Goal: Navigation & Orientation: Locate item on page

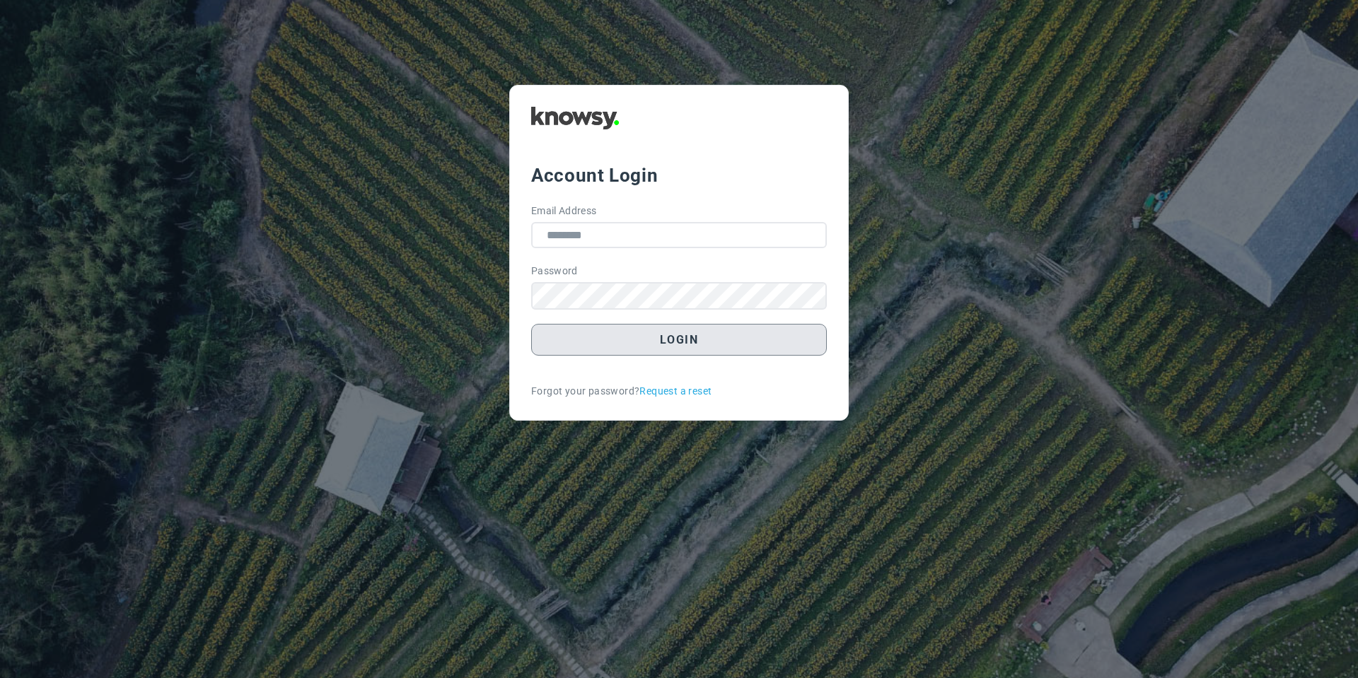
type input "**********"
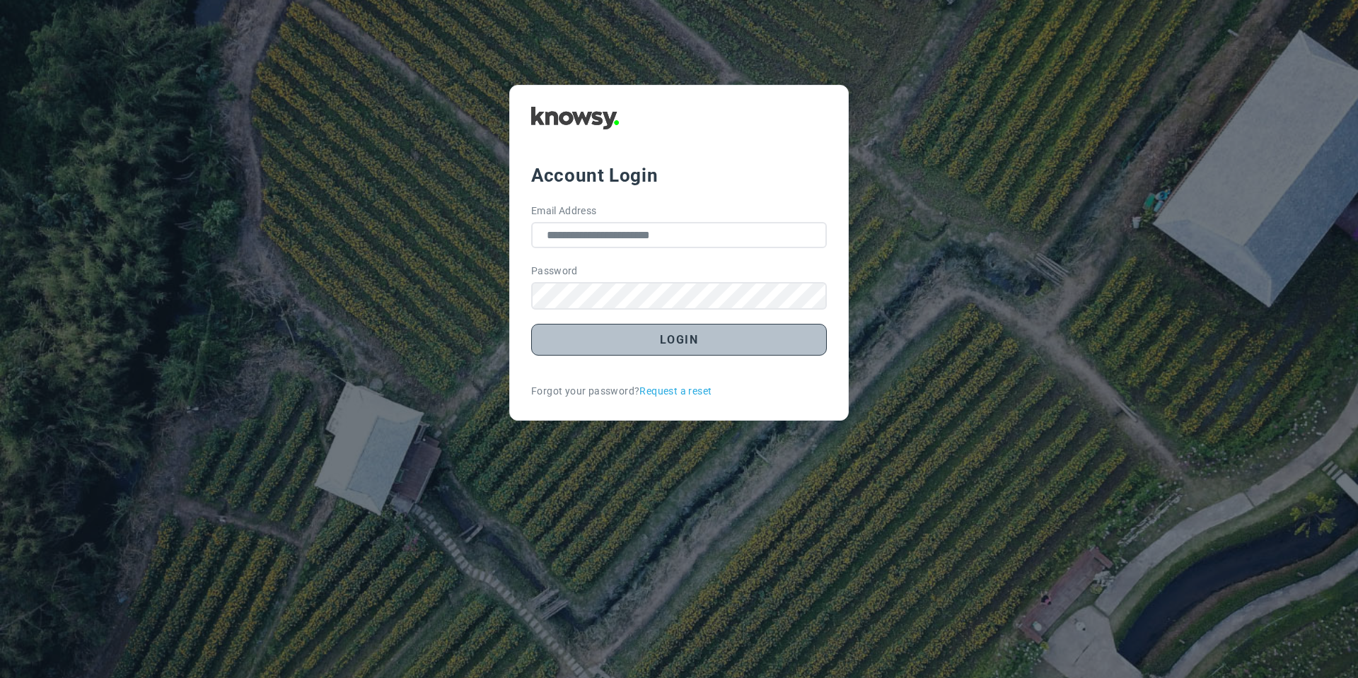
click at [707, 340] on button "Login" at bounding box center [679, 340] width 296 height 32
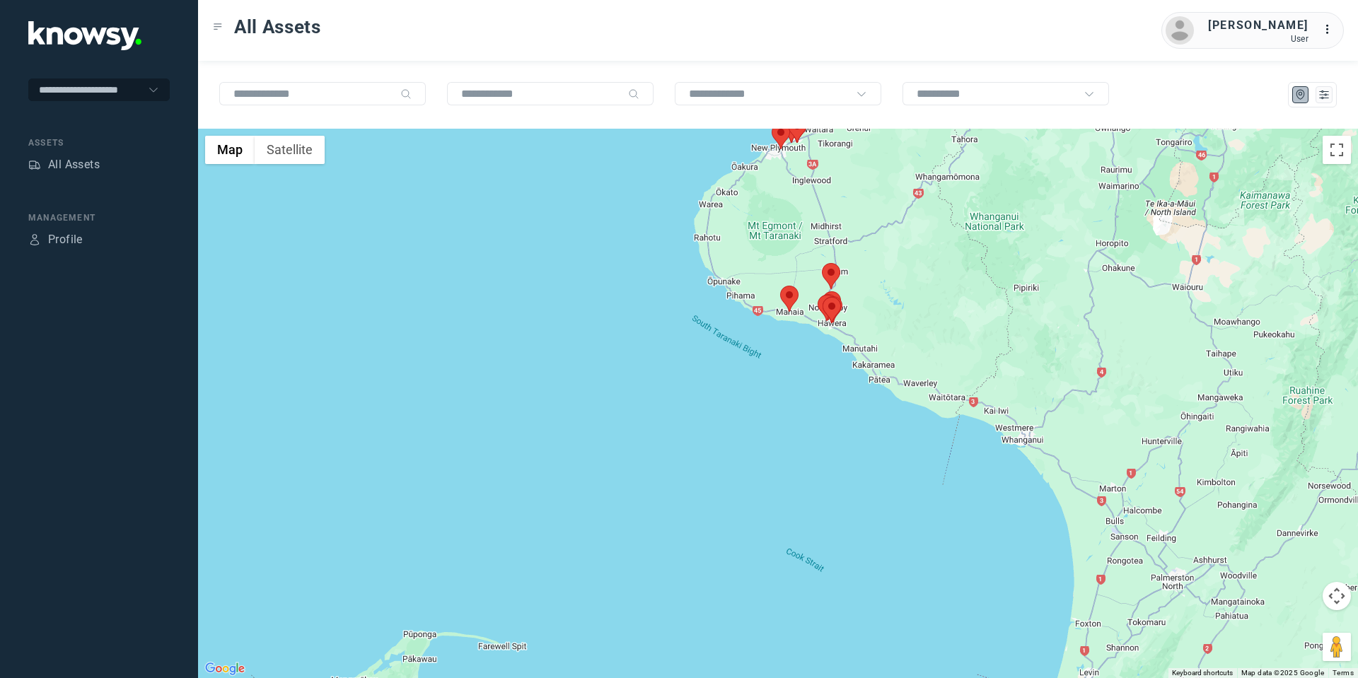
click at [780, 286] on area at bounding box center [780, 286] width 0 height 0
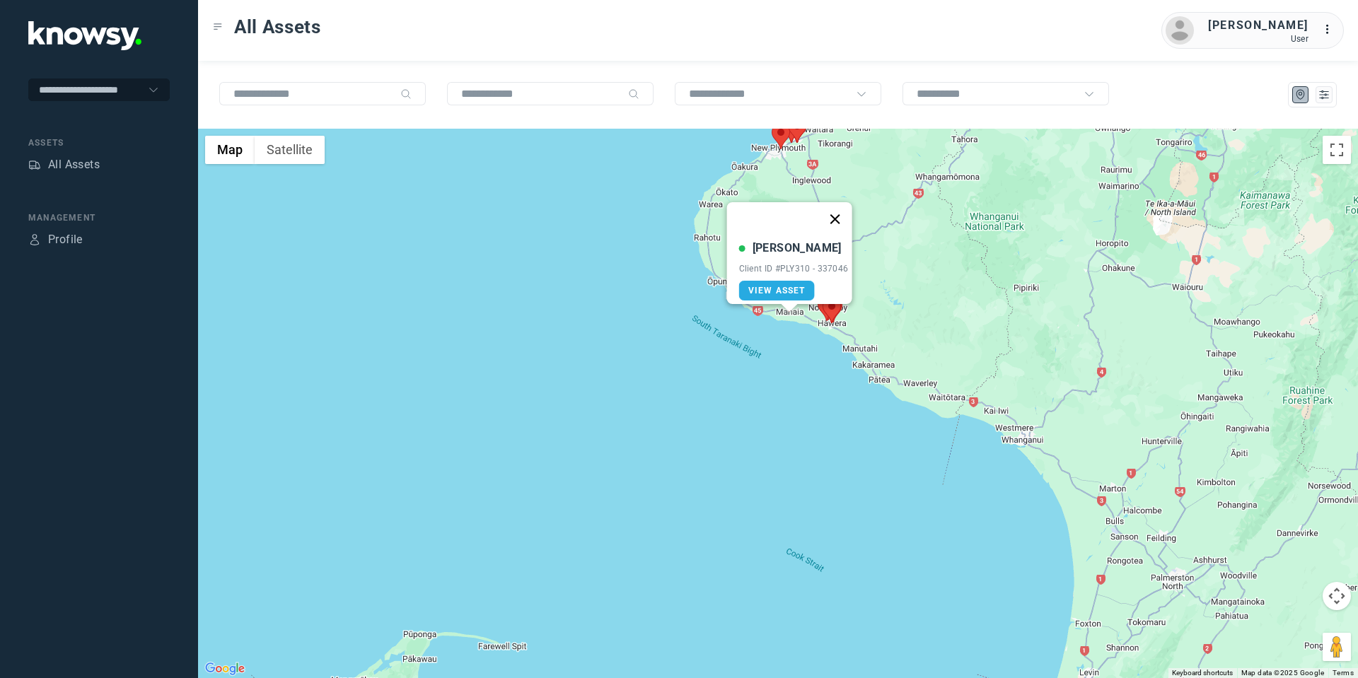
click at [838, 209] on button "Close" at bounding box center [835, 219] width 34 height 34
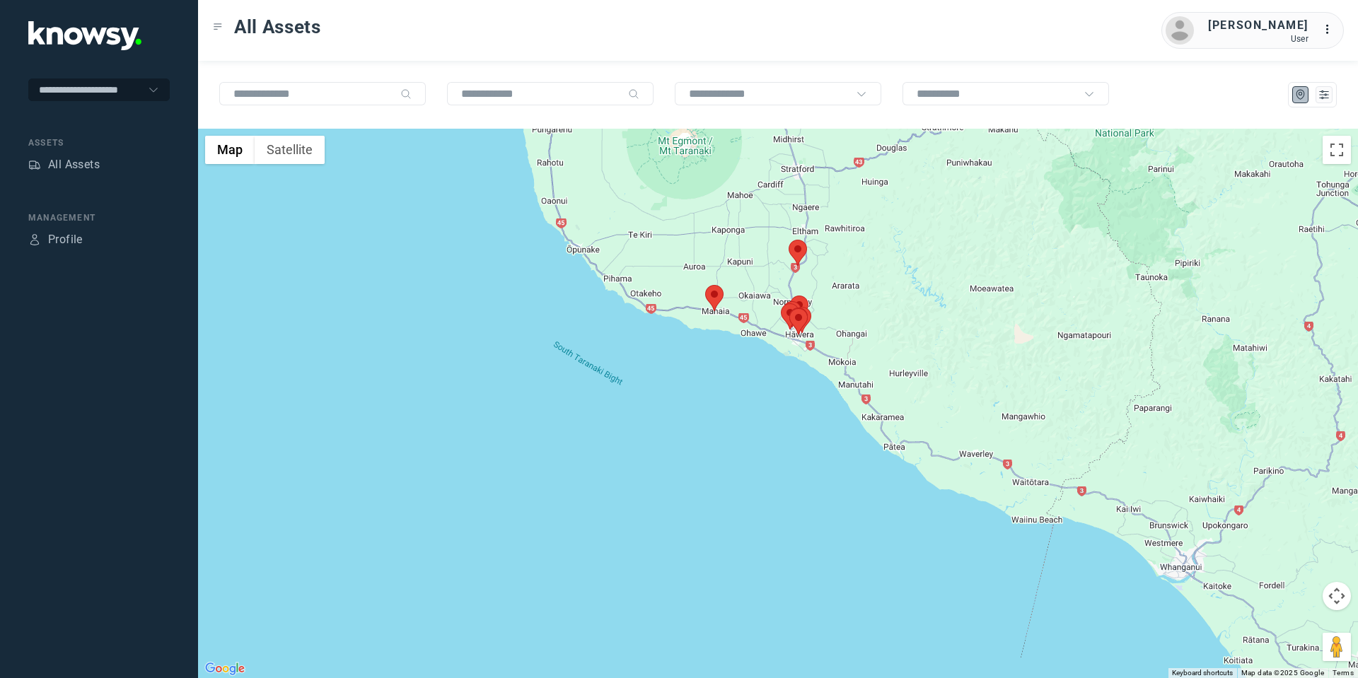
click at [789, 240] on area at bounding box center [789, 240] width 0 height 0
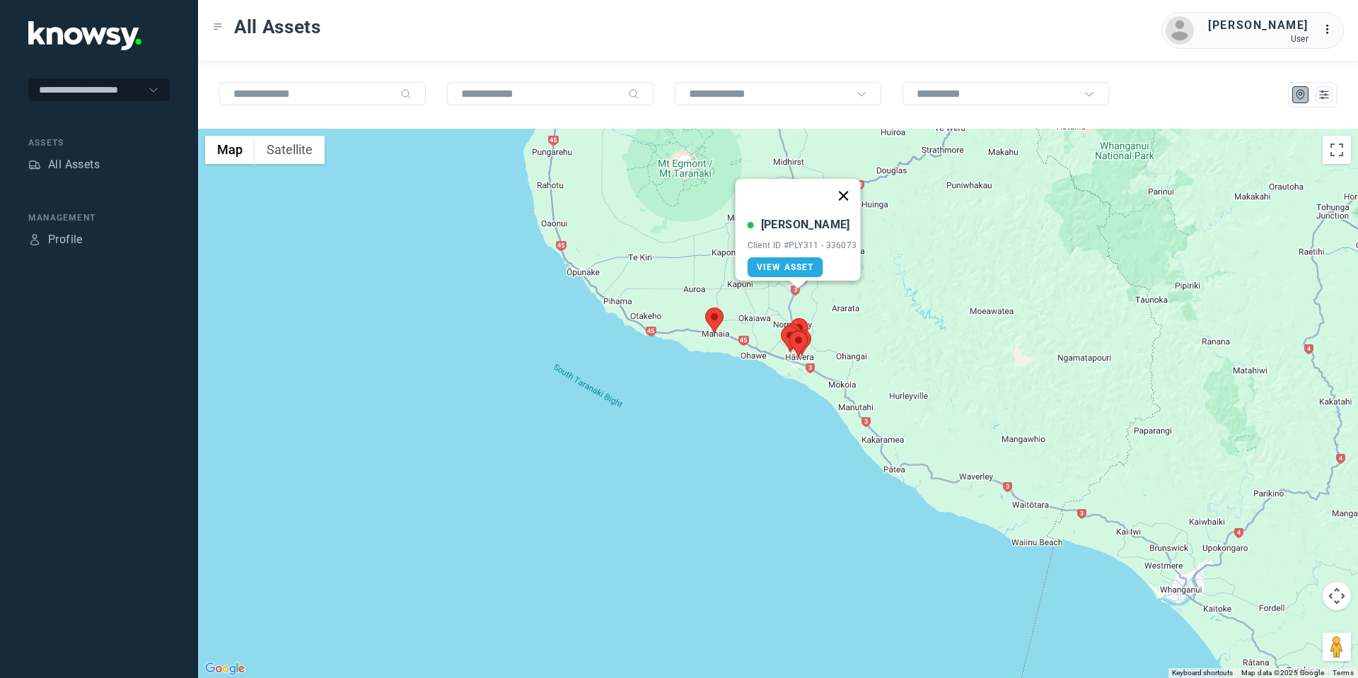
click at [855, 183] on button "Close" at bounding box center [843, 196] width 34 height 34
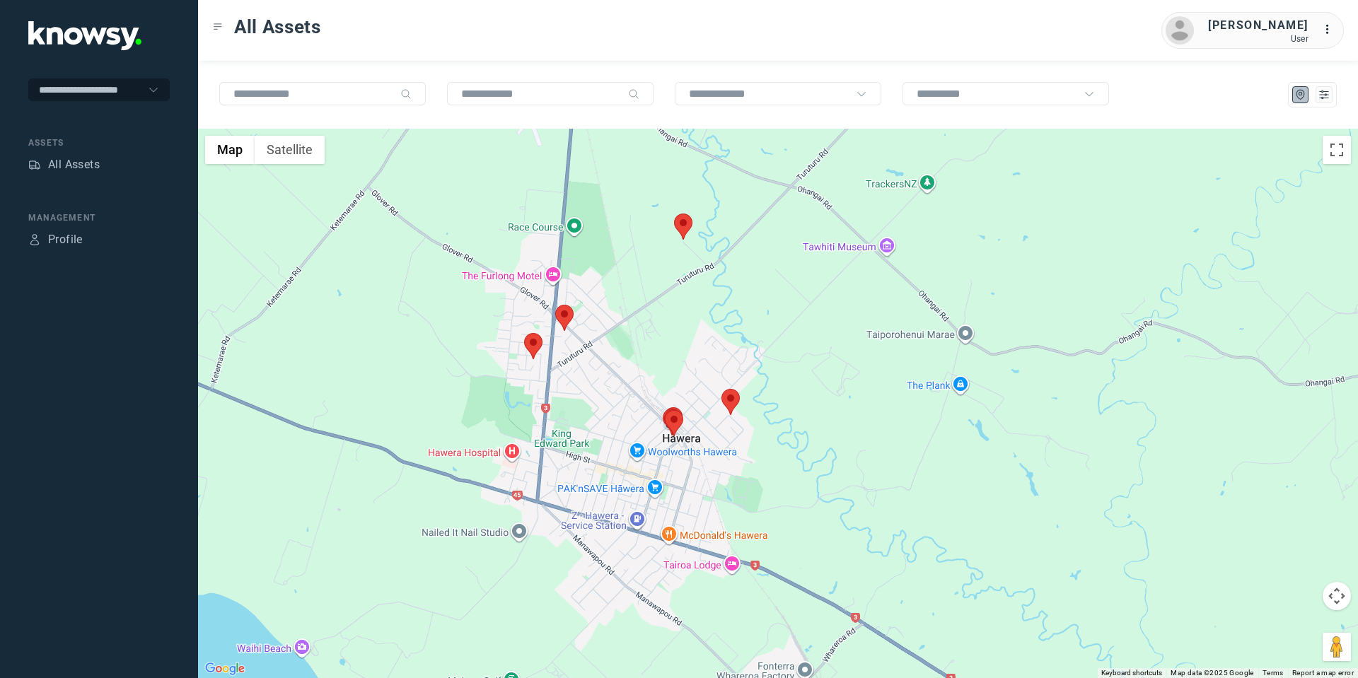
click at [524, 333] on area at bounding box center [524, 333] width 0 height 0
click at [589, 250] on button "Close" at bounding box center [579, 267] width 34 height 34
click at [555, 305] on area at bounding box center [555, 305] width 0 height 0
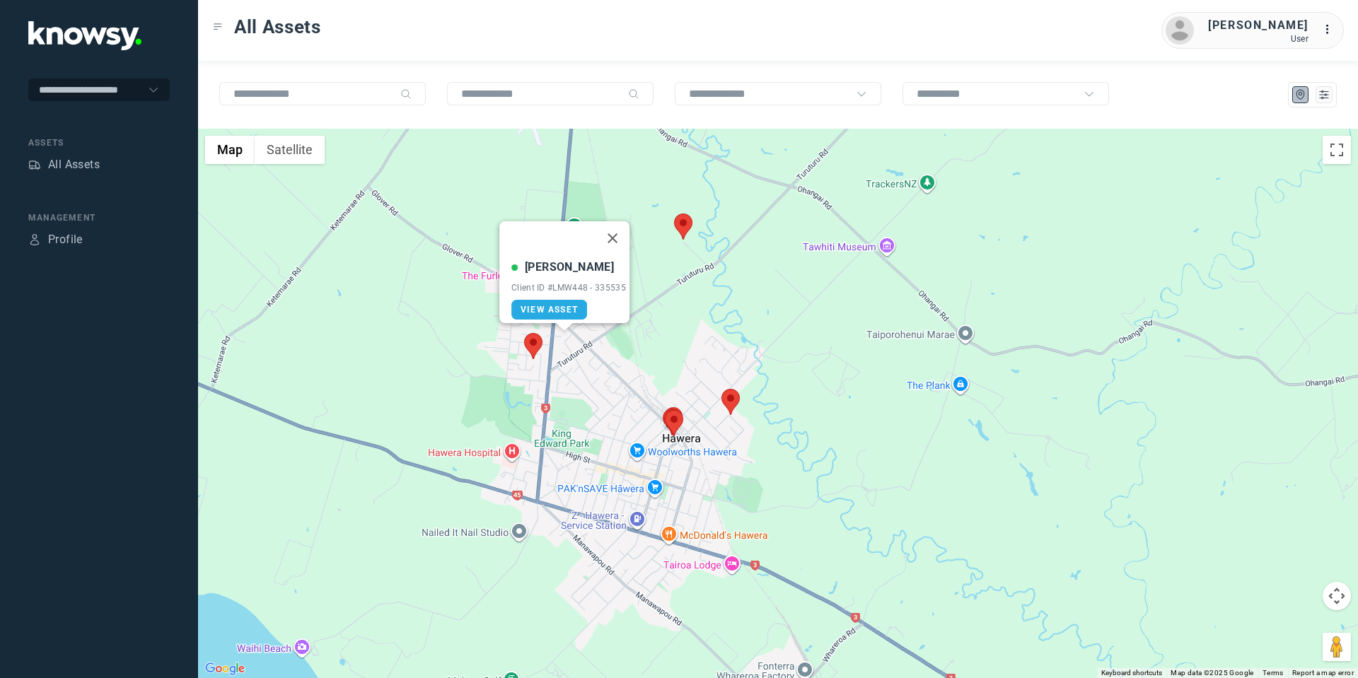
click at [690, 229] on img at bounding box center [683, 227] width 18 height 26
click at [674, 214] on area at bounding box center [674, 214] width 0 height 0
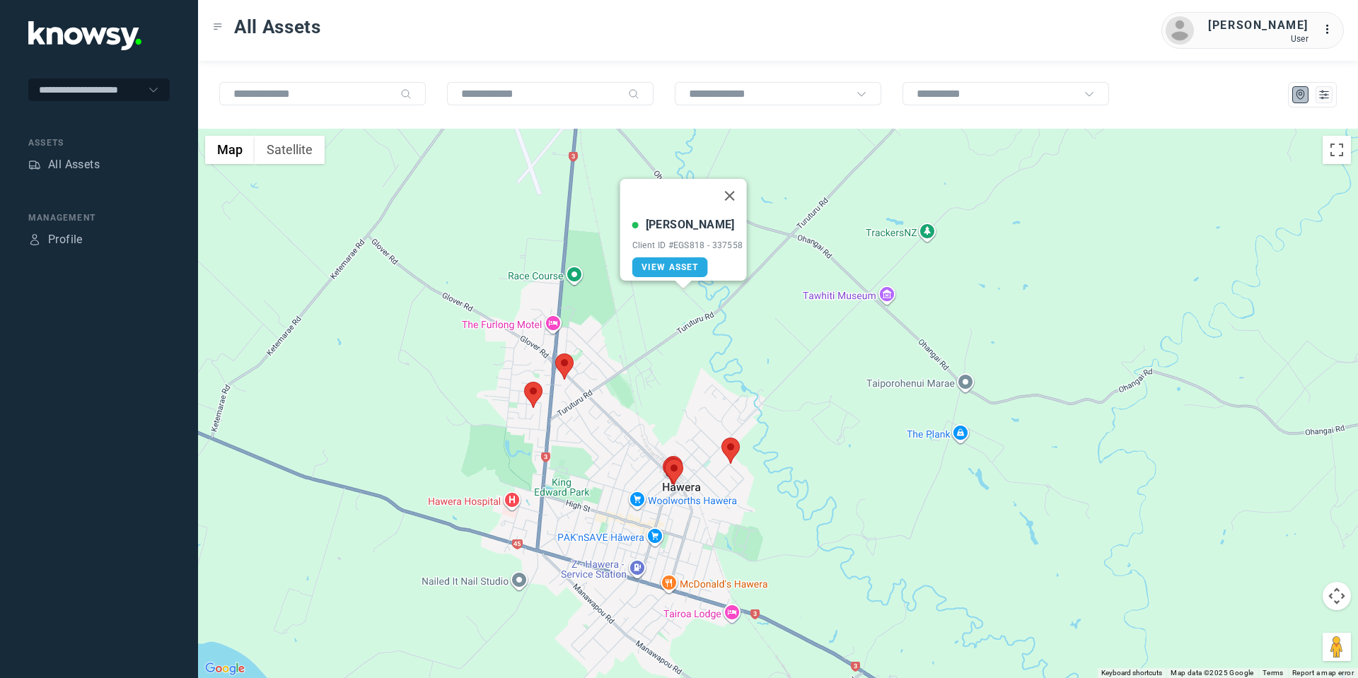
click at [722, 438] on area at bounding box center [722, 438] width 0 height 0
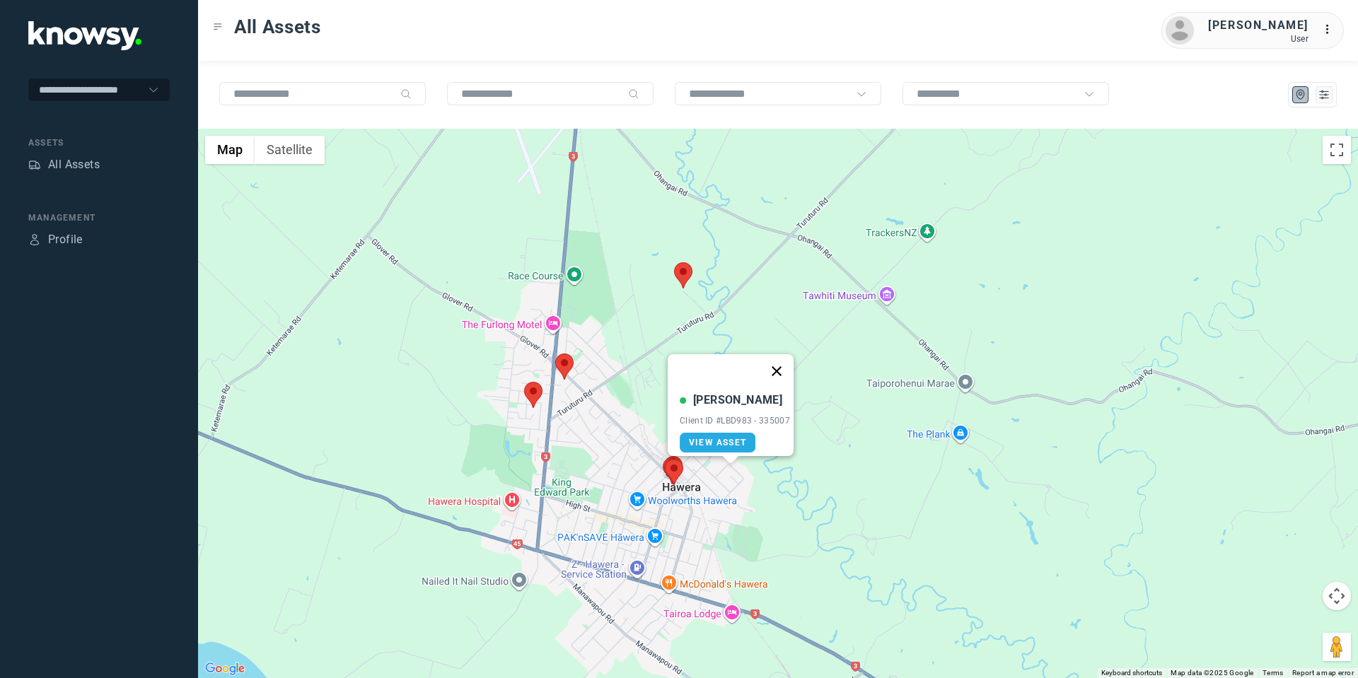
click at [782, 363] on button "Close" at bounding box center [777, 371] width 34 height 34
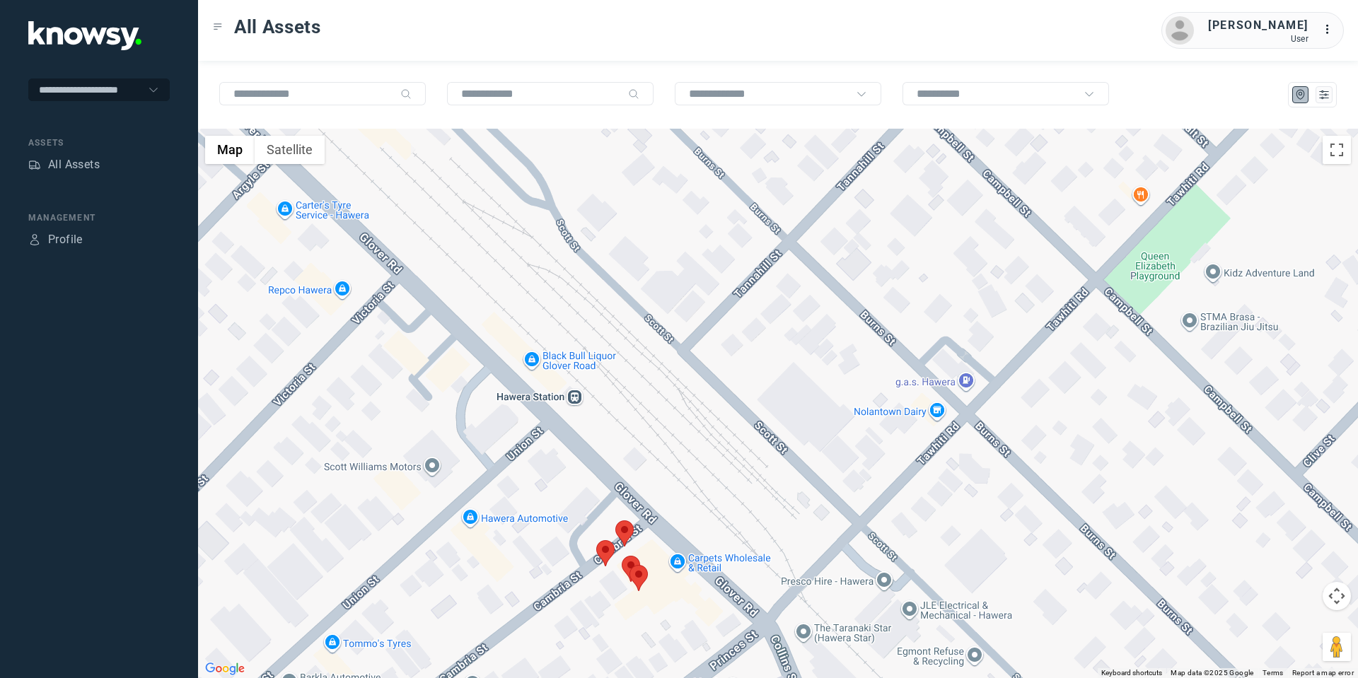
click at [615, 521] on area at bounding box center [615, 521] width 0 height 0
click at [596, 540] on area at bounding box center [596, 540] width 0 height 0
click at [630, 565] on area at bounding box center [630, 565] width 0 height 0
click at [695, 487] on button "Close" at bounding box center [685, 499] width 34 height 34
click at [622, 556] on area at bounding box center [622, 556] width 0 height 0
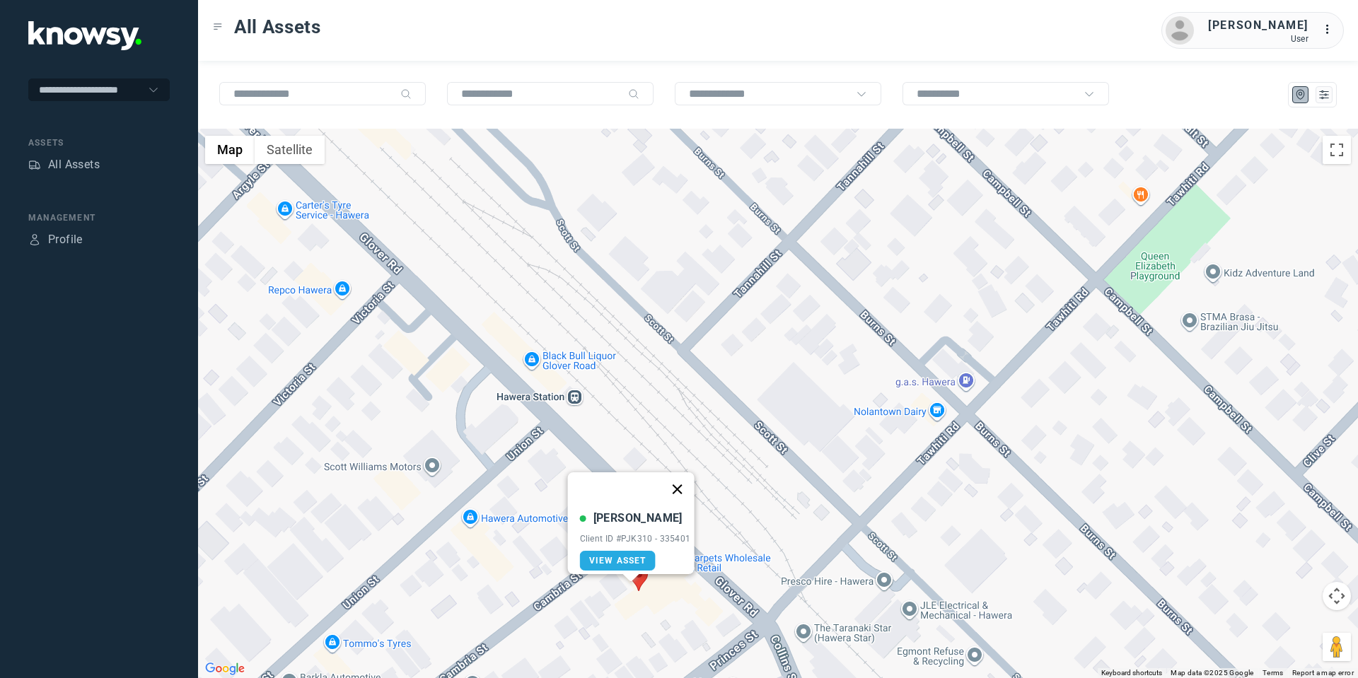
click at [676, 487] on button "Close" at bounding box center [677, 490] width 34 height 34
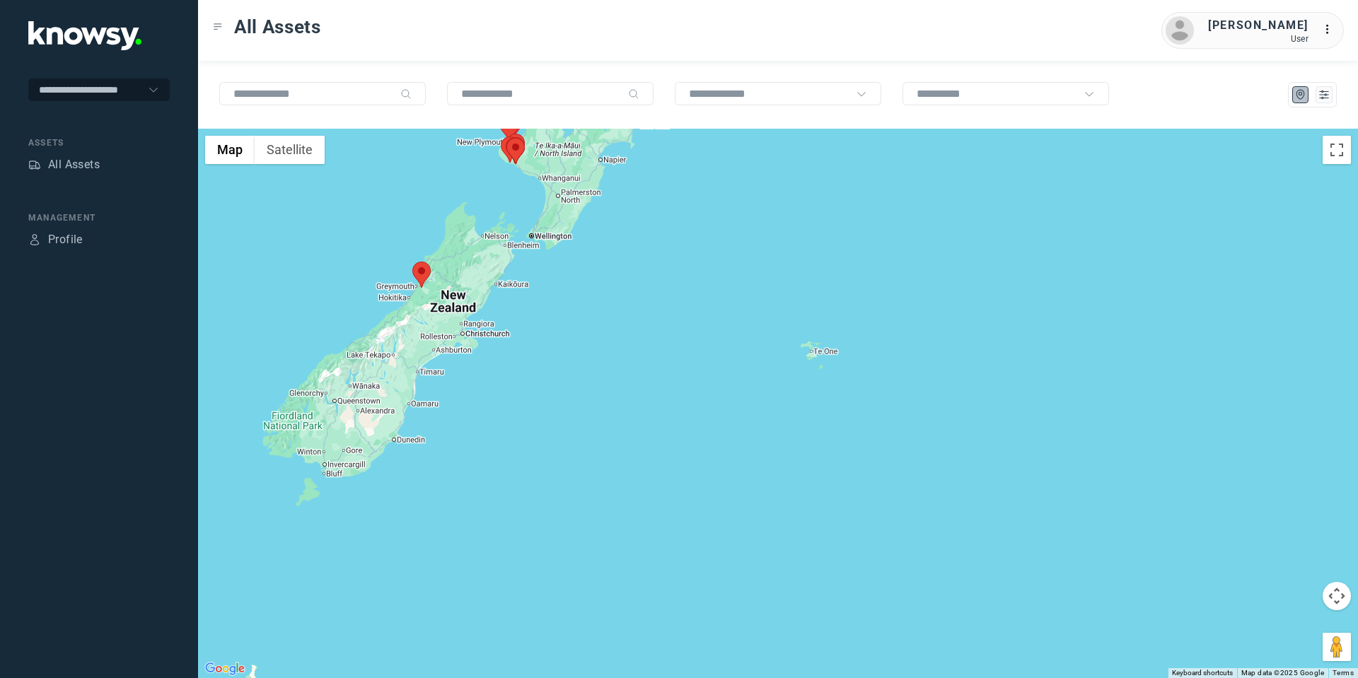
click at [500, 116] on area at bounding box center [500, 116] width 0 height 0
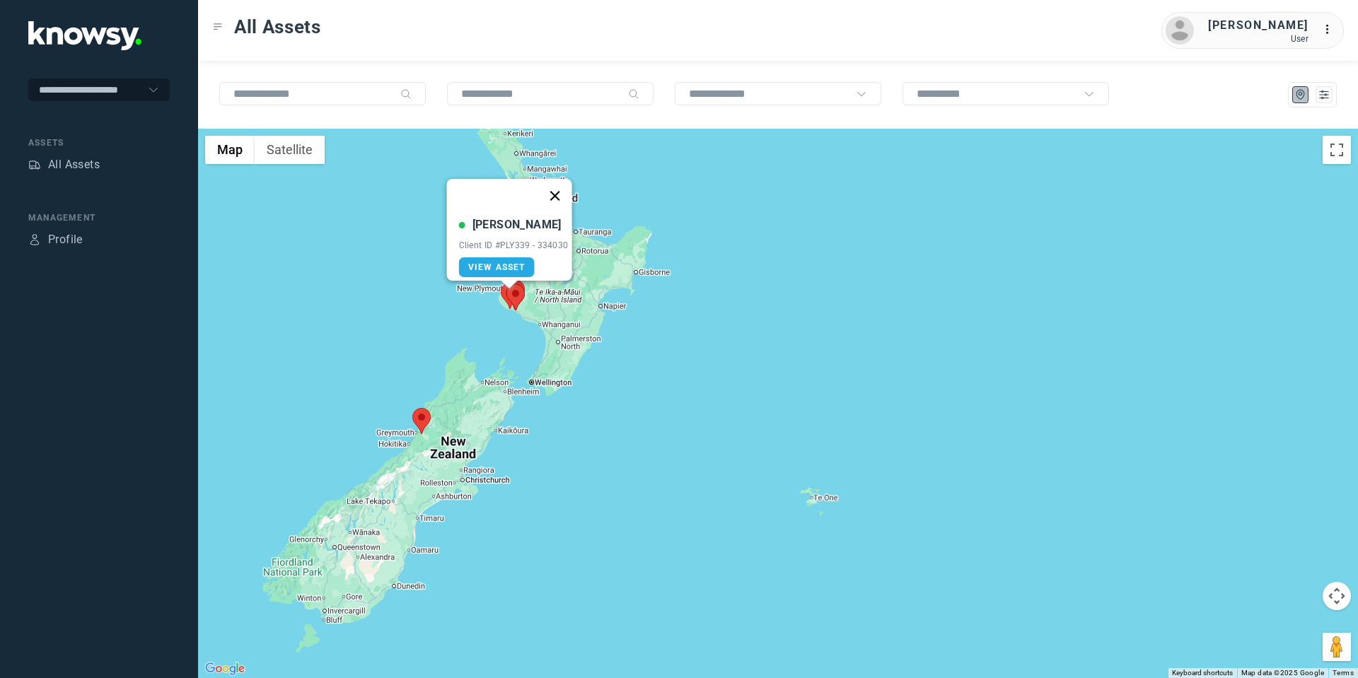
click at [562, 180] on button "Close" at bounding box center [555, 196] width 34 height 34
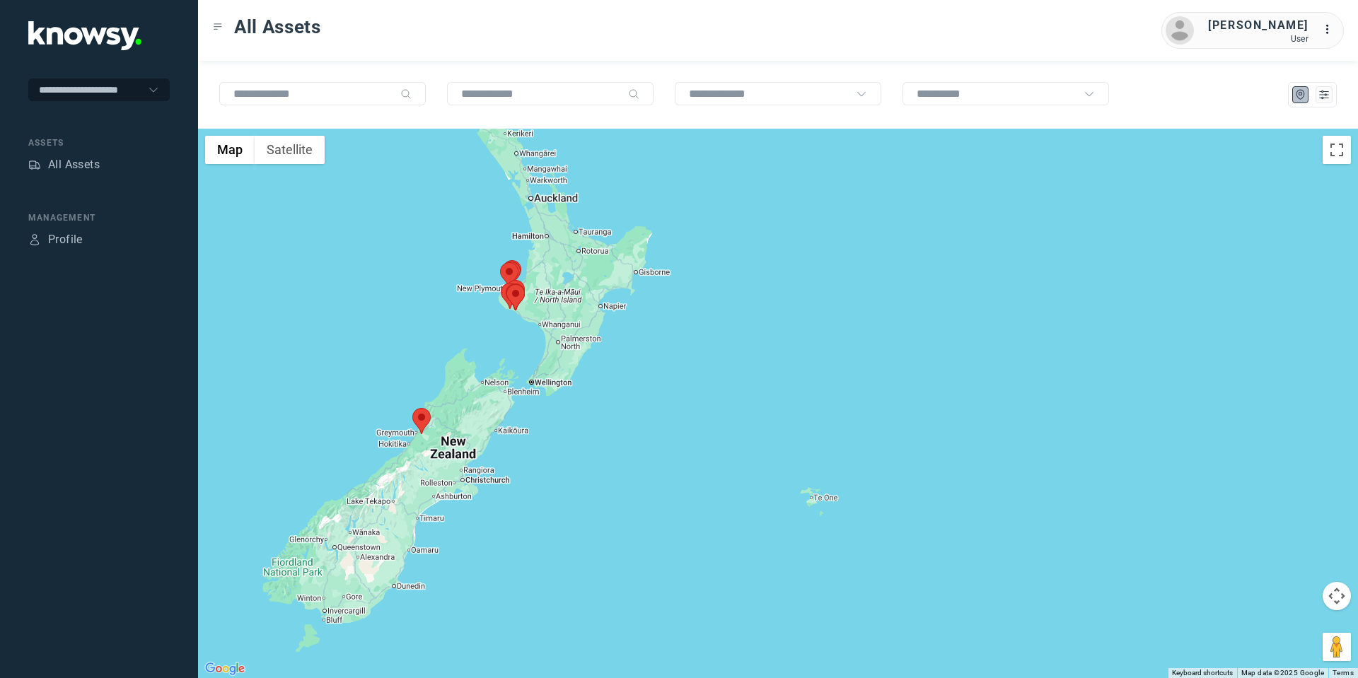
click at [500, 262] on area at bounding box center [500, 262] width 0 height 0
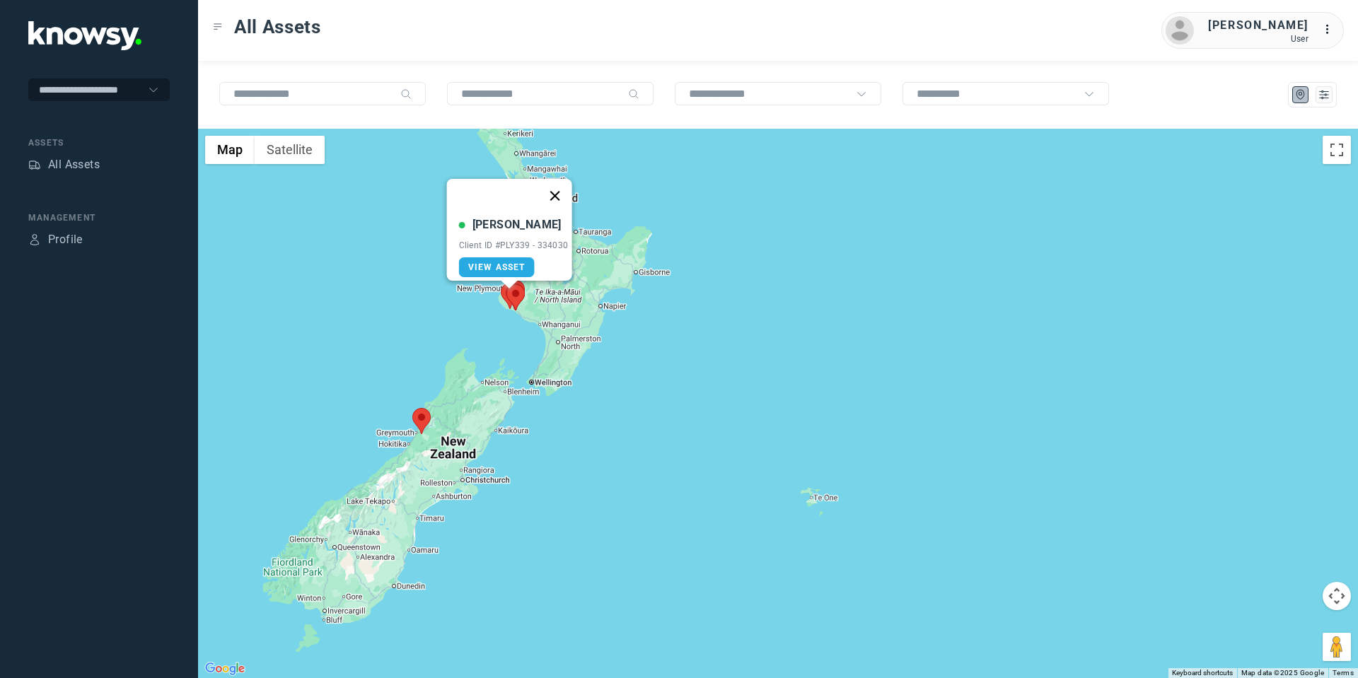
click at [560, 186] on button "Close" at bounding box center [555, 196] width 34 height 34
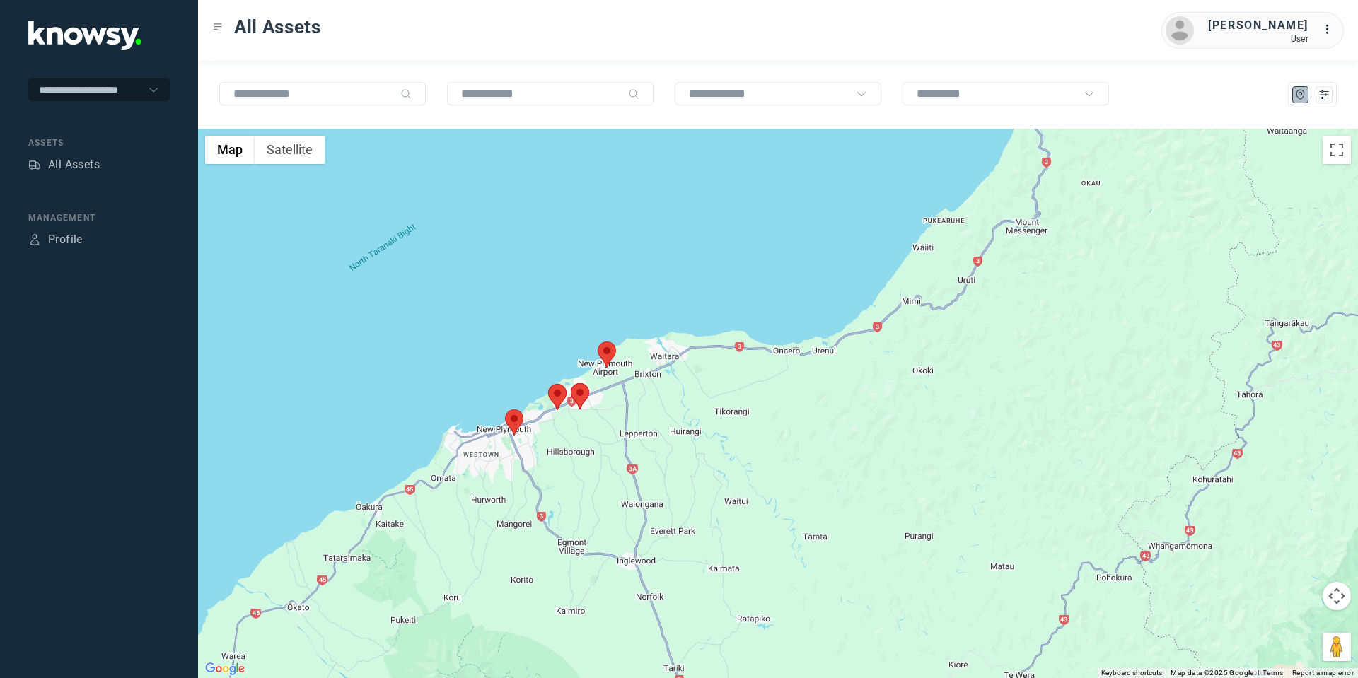
click at [598, 342] on area at bounding box center [598, 342] width 0 height 0
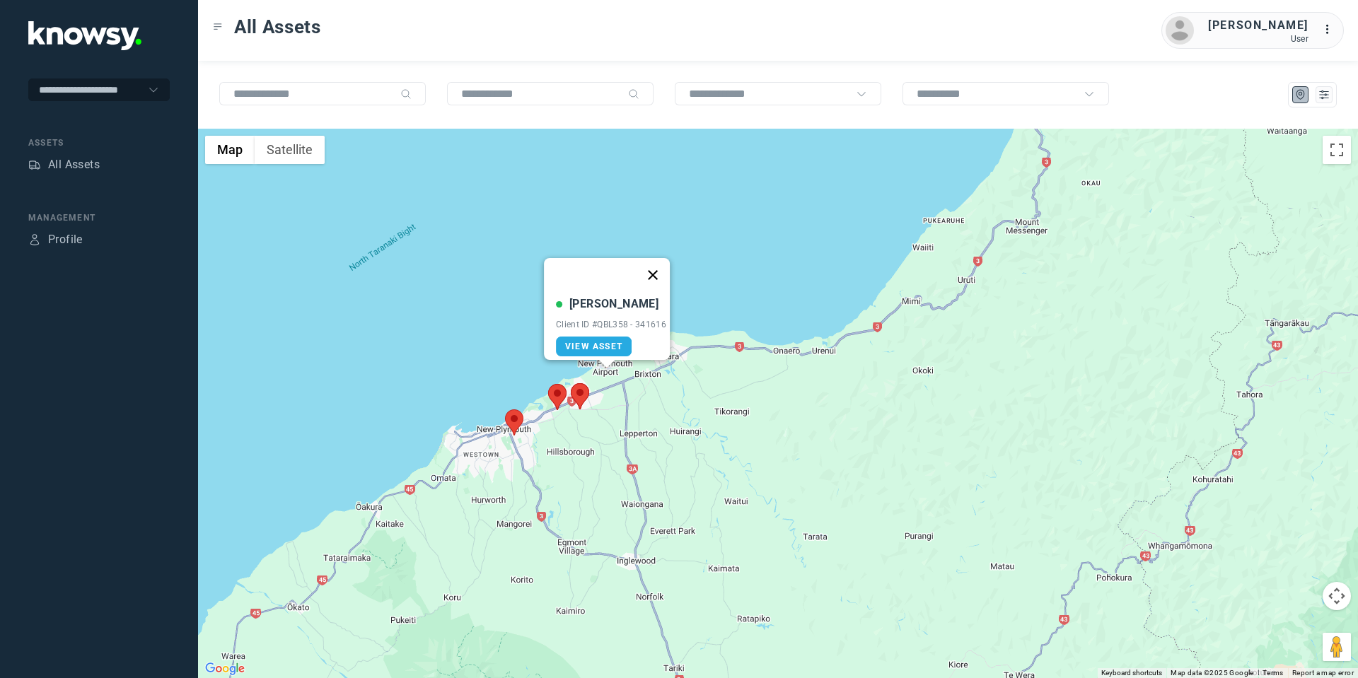
click at [666, 258] on button "Close" at bounding box center [653, 275] width 34 height 34
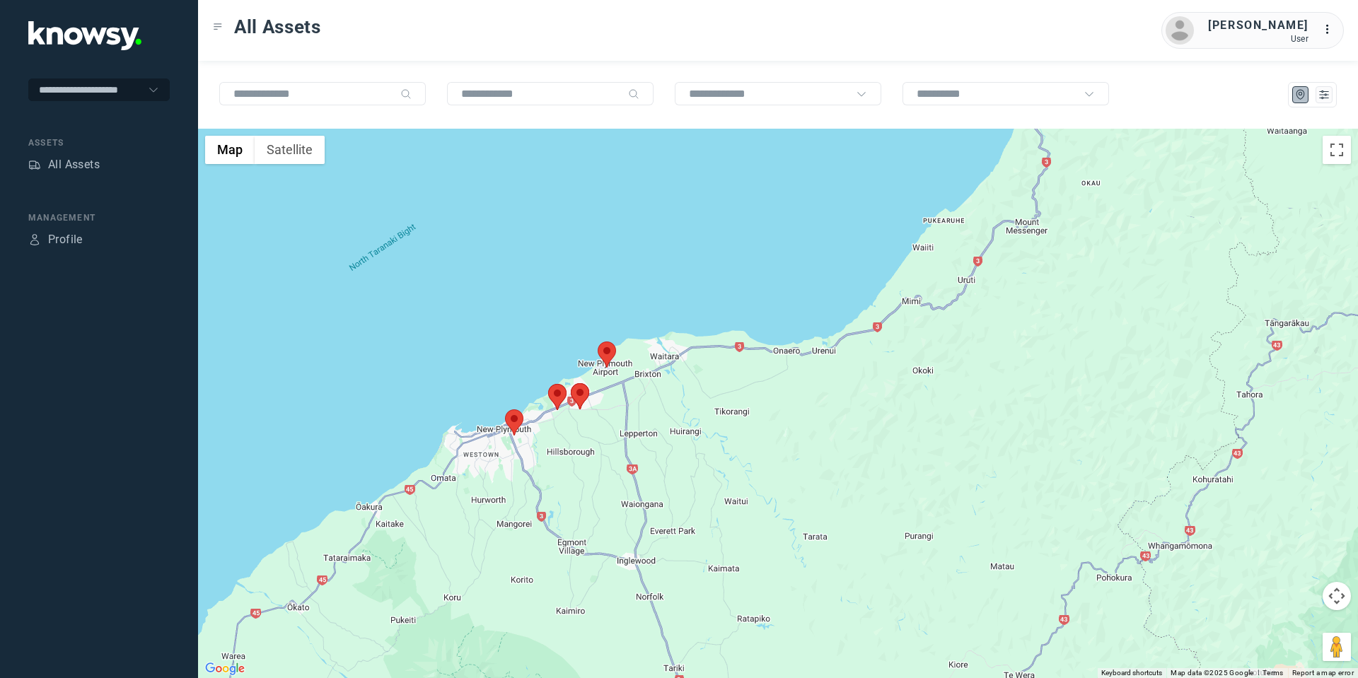
click at [571, 383] on area at bounding box center [571, 383] width 0 height 0
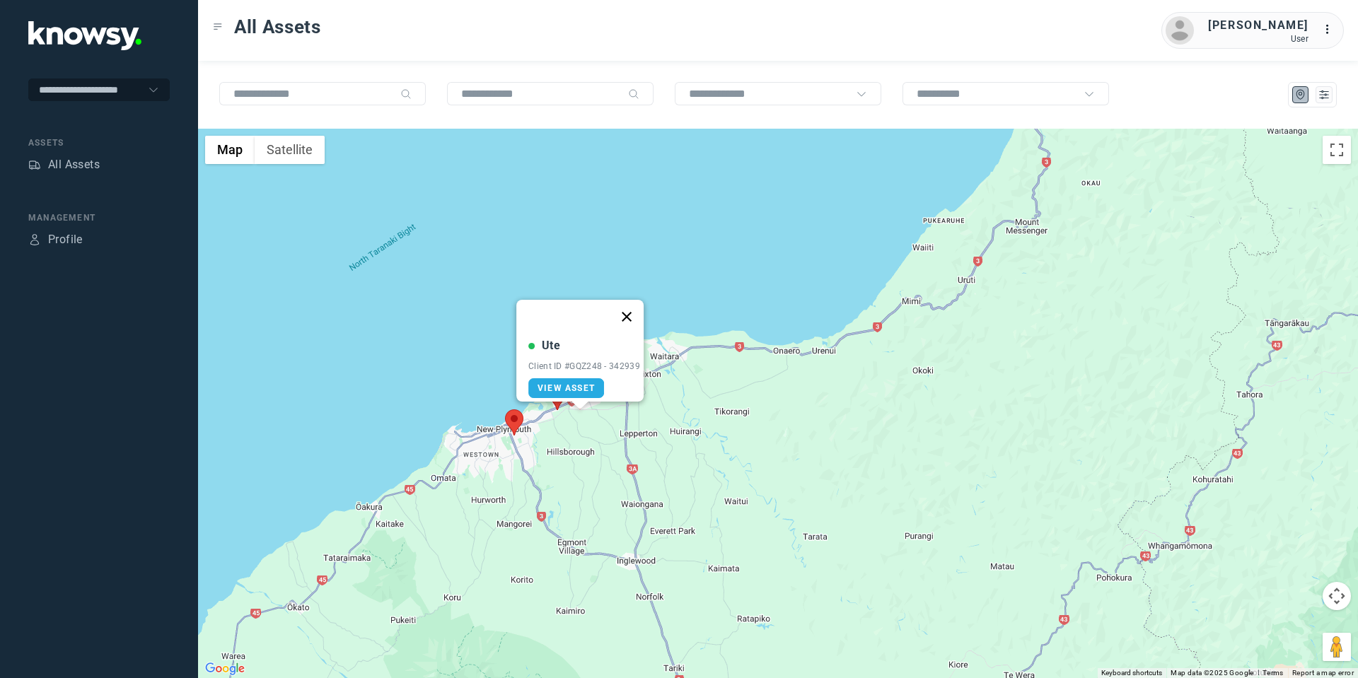
click at [636, 306] on button "Close" at bounding box center [627, 317] width 34 height 34
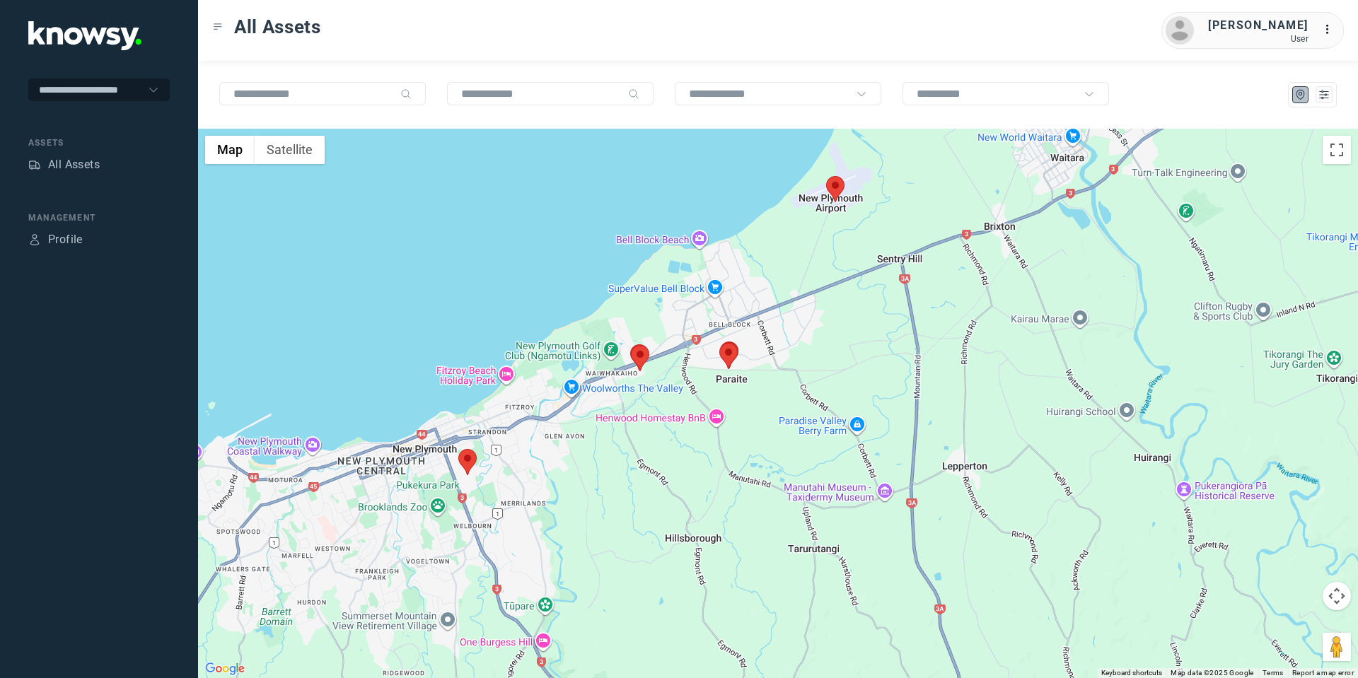
click at [631, 345] on area at bounding box center [631, 345] width 0 height 0
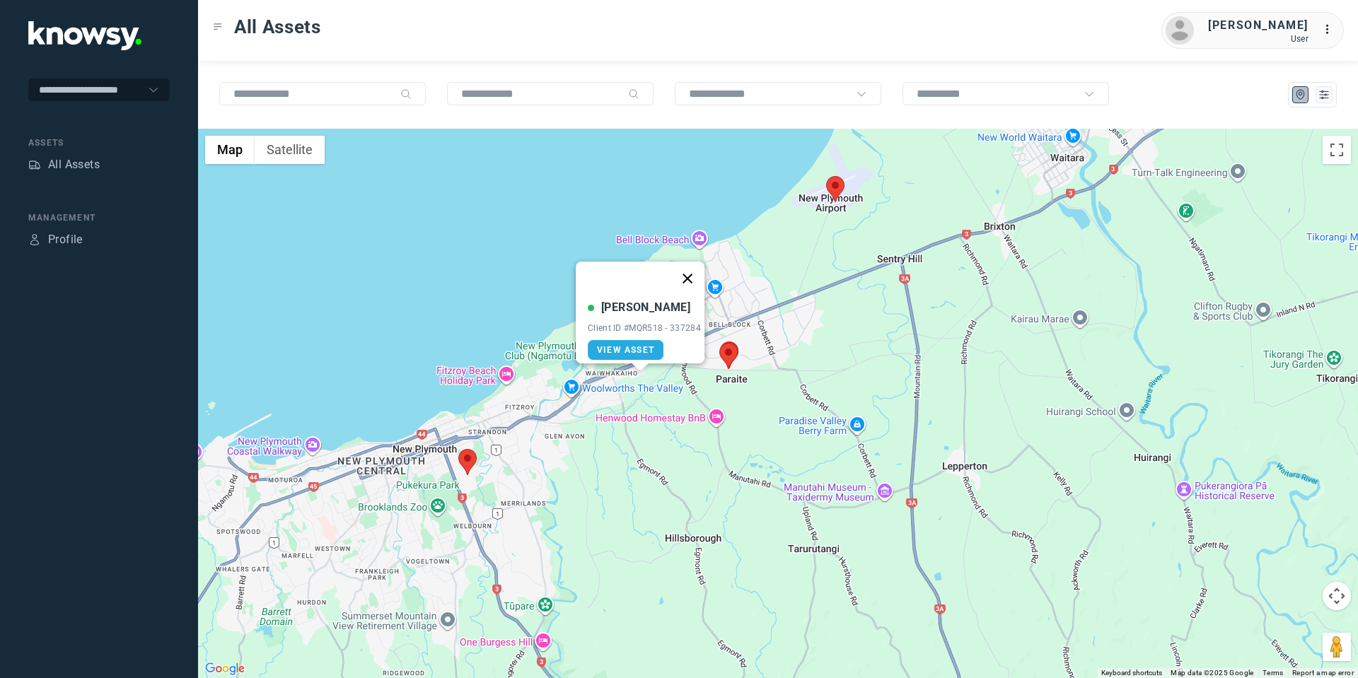
click at [693, 264] on button "Close" at bounding box center [688, 279] width 34 height 34
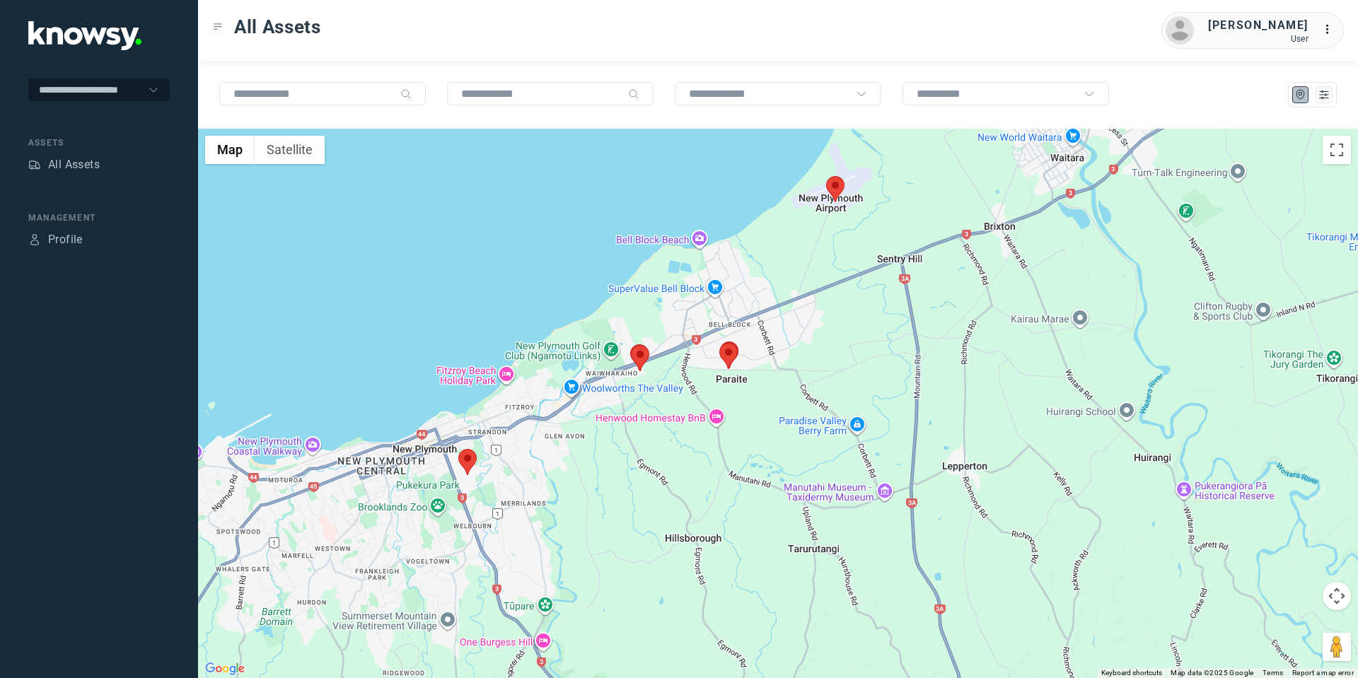
click at [458, 449] on area at bounding box center [458, 449] width 0 height 0
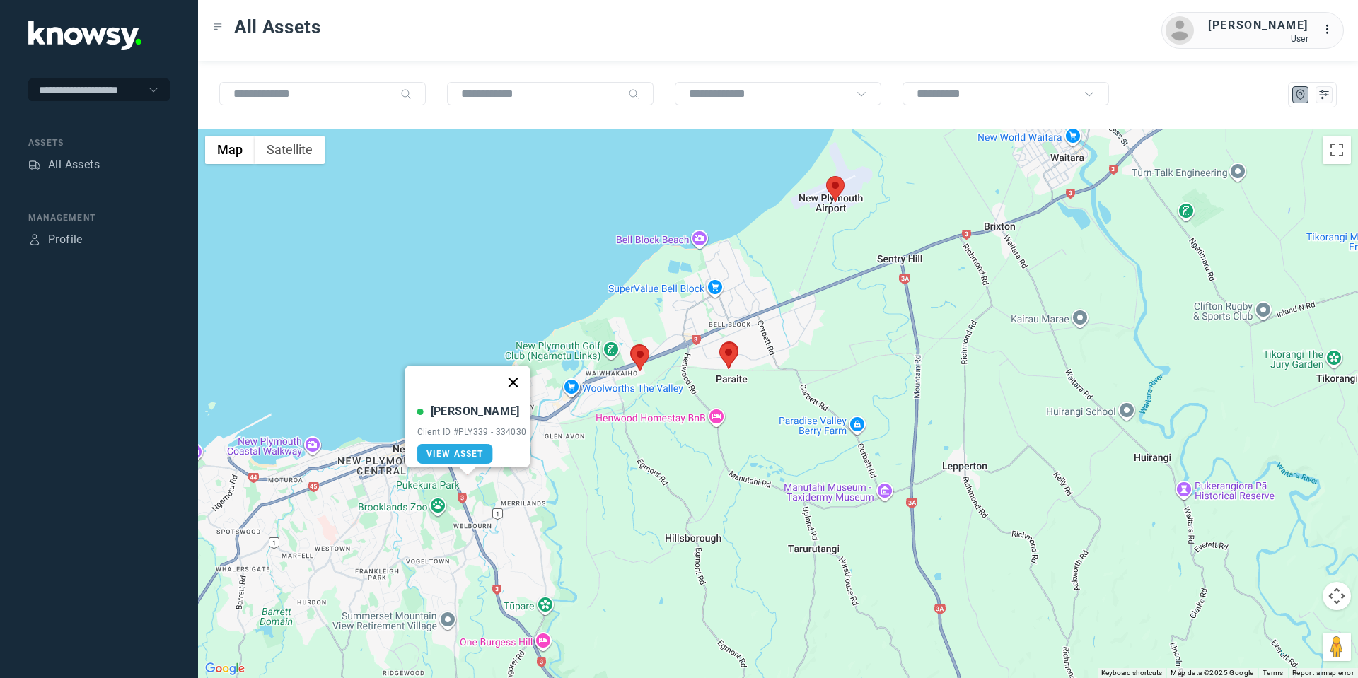
click at [517, 370] on button "Close" at bounding box center [513, 383] width 34 height 34
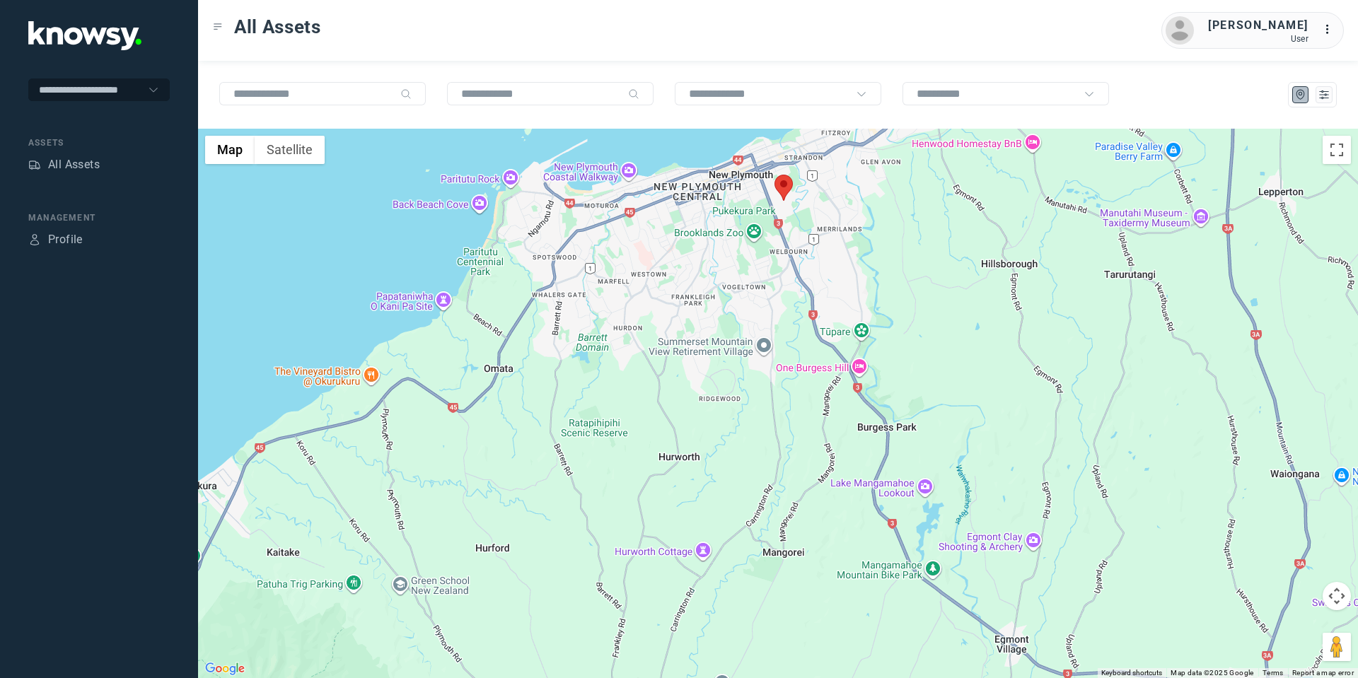
click at [1333, 588] on button "Map camera controls" at bounding box center [1337, 596] width 28 height 28
click at [1270, 554] on button "Move up" at bounding box center [1266, 561] width 28 height 28
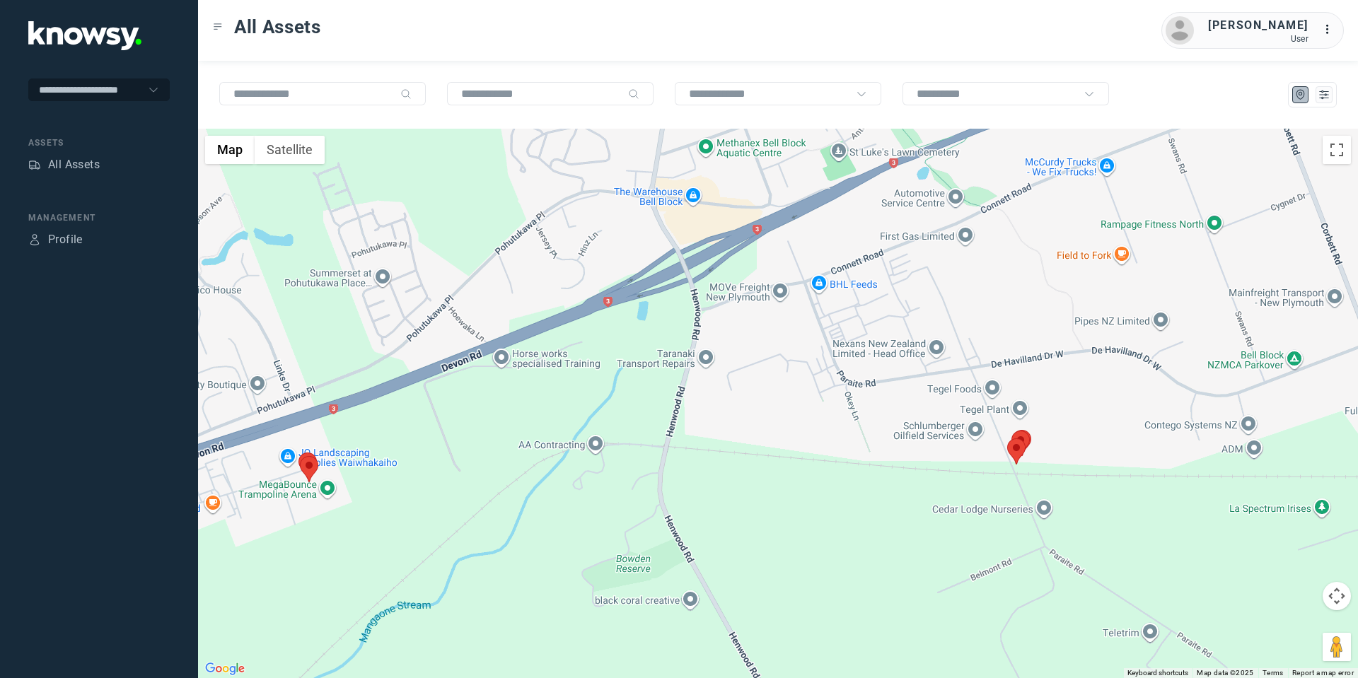
click at [1007, 439] on area at bounding box center [1007, 439] width 0 height 0
click at [1068, 358] on button "Close" at bounding box center [1063, 372] width 34 height 34
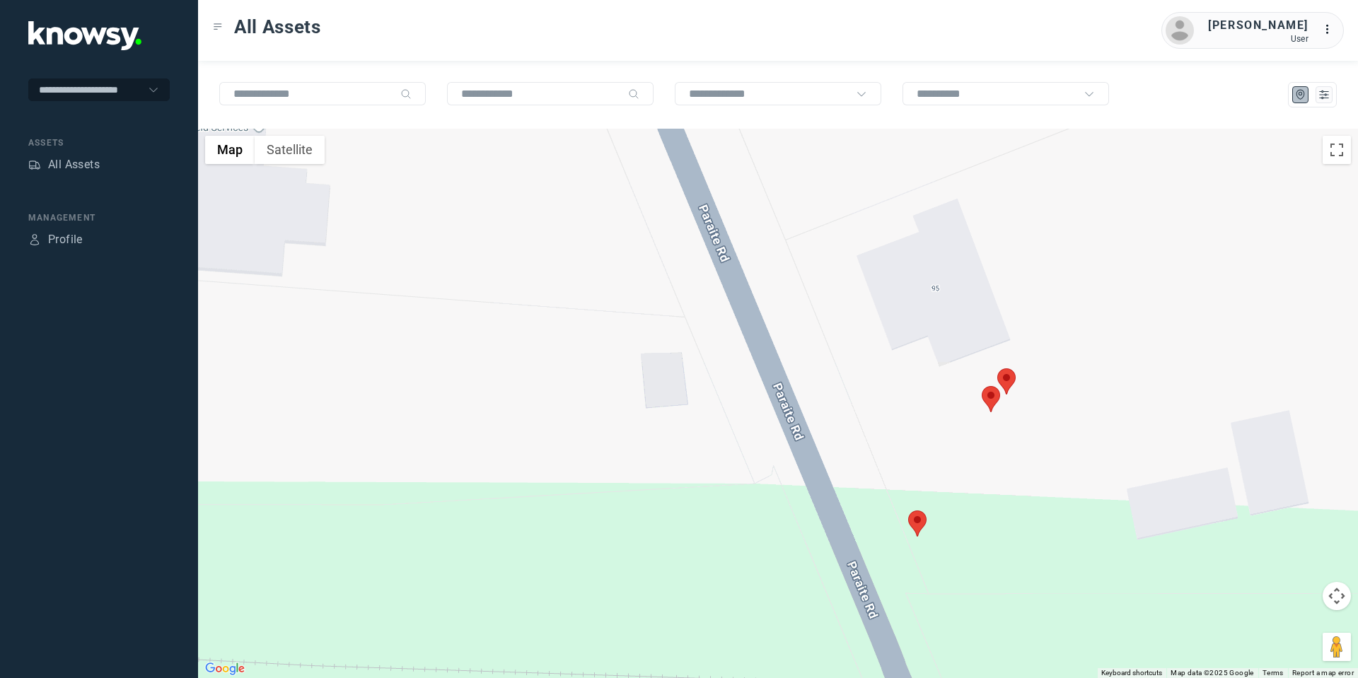
click at [997, 369] on area at bounding box center [997, 369] width 0 height 0
click at [982, 386] on area at bounding box center [982, 386] width 0 height 0
click at [1041, 304] on button "Close" at bounding box center [1037, 320] width 34 height 34
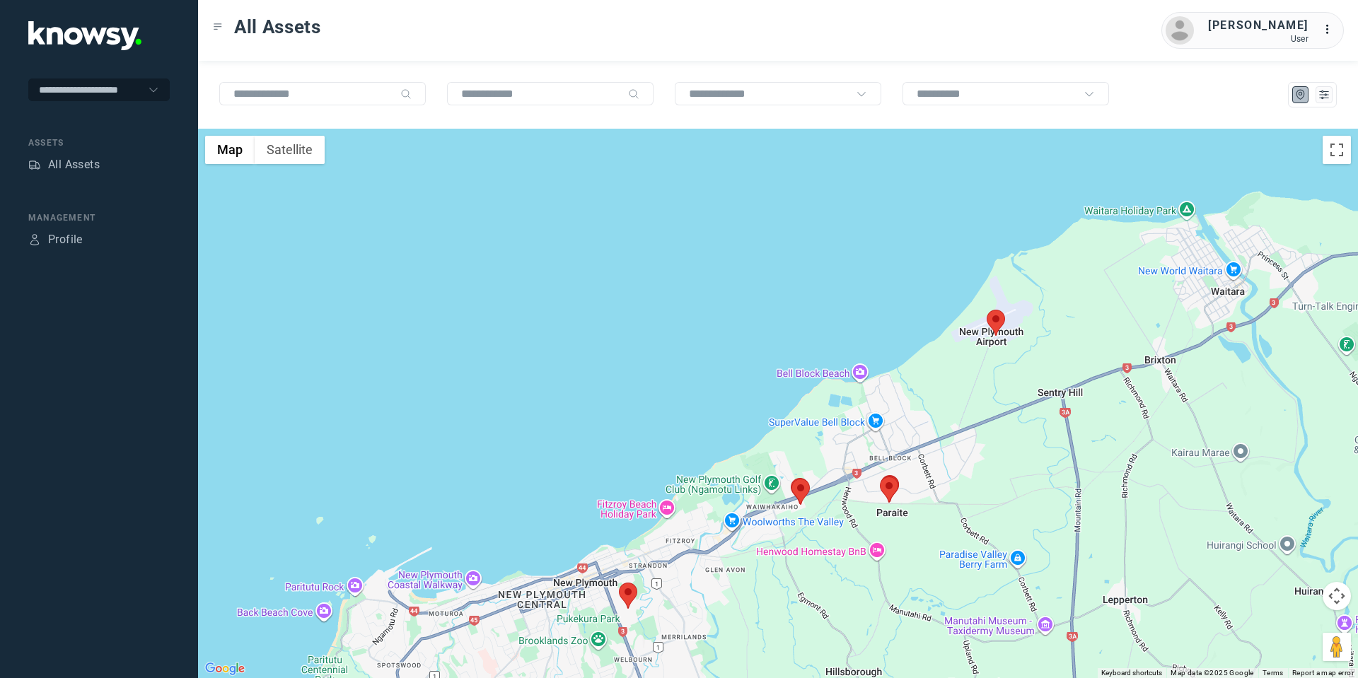
click at [1336, 601] on button "Map camera controls" at bounding box center [1337, 596] width 28 height 28
click at [1217, 589] on button "Move left" at bounding box center [1231, 596] width 28 height 28
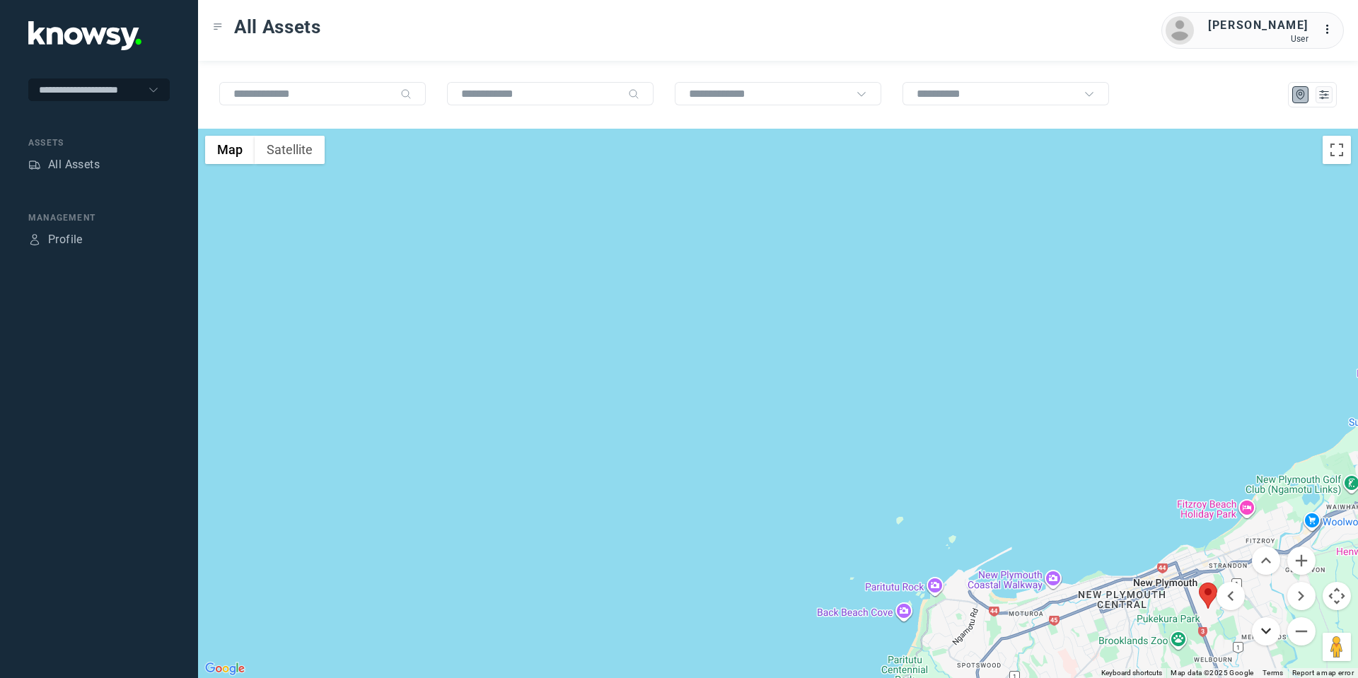
click at [1268, 627] on button "Move down" at bounding box center [1266, 632] width 28 height 28
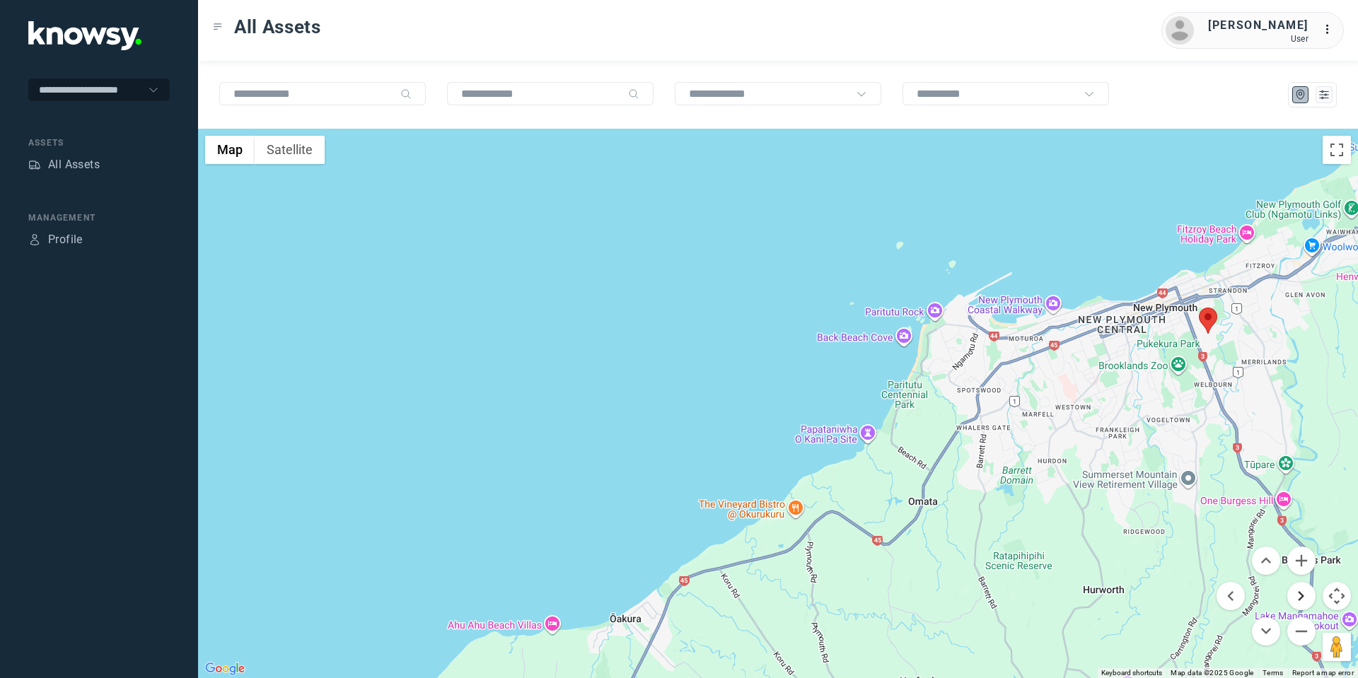
click at [1294, 597] on button "Move right" at bounding box center [1301, 596] width 28 height 28
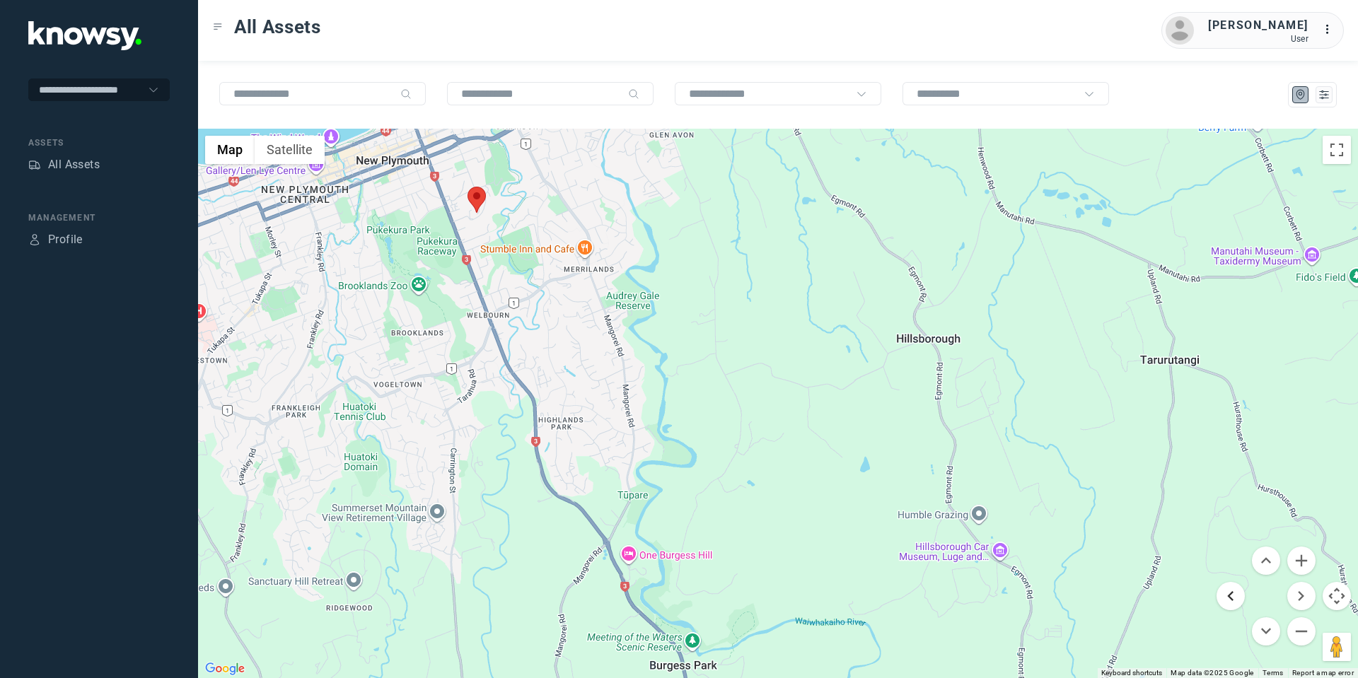
click at [1224, 596] on button "Move left" at bounding box center [1231, 596] width 28 height 28
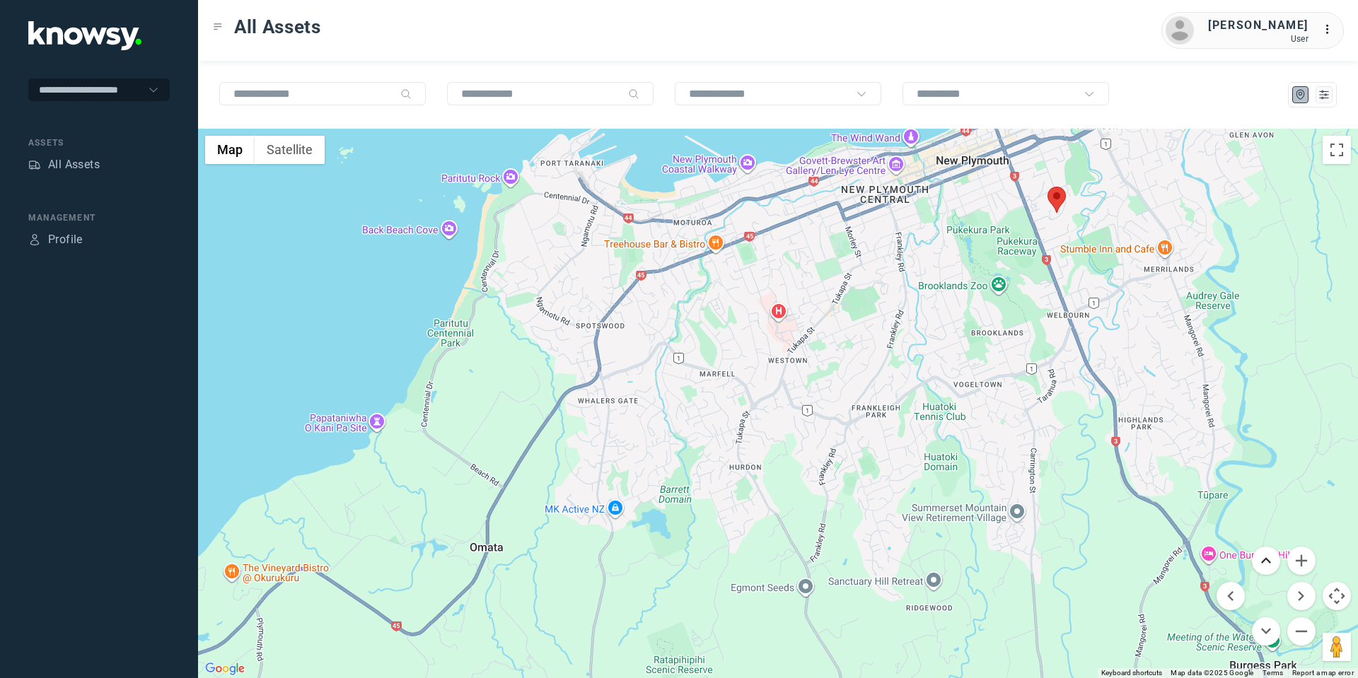
click at [1270, 557] on button "Move up" at bounding box center [1266, 561] width 28 height 28
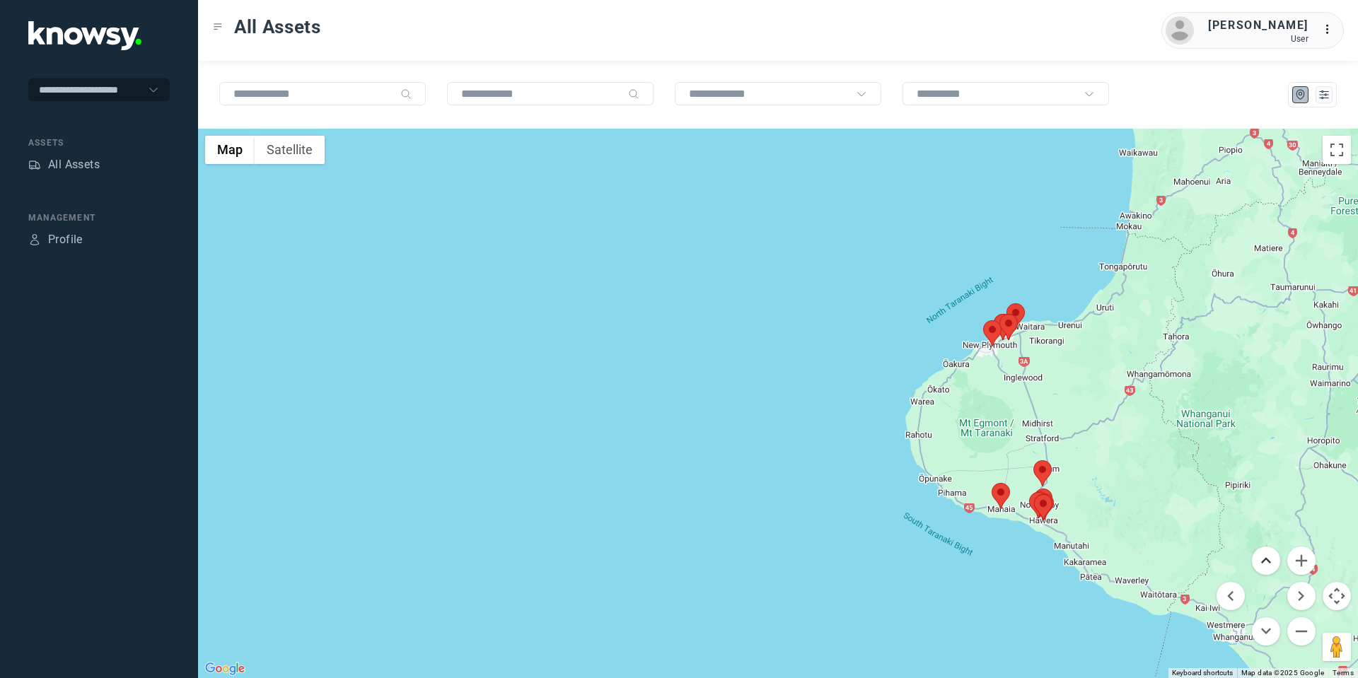
click at [1271, 561] on button "Move up" at bounding box center [1266, 561] width 28 height 28
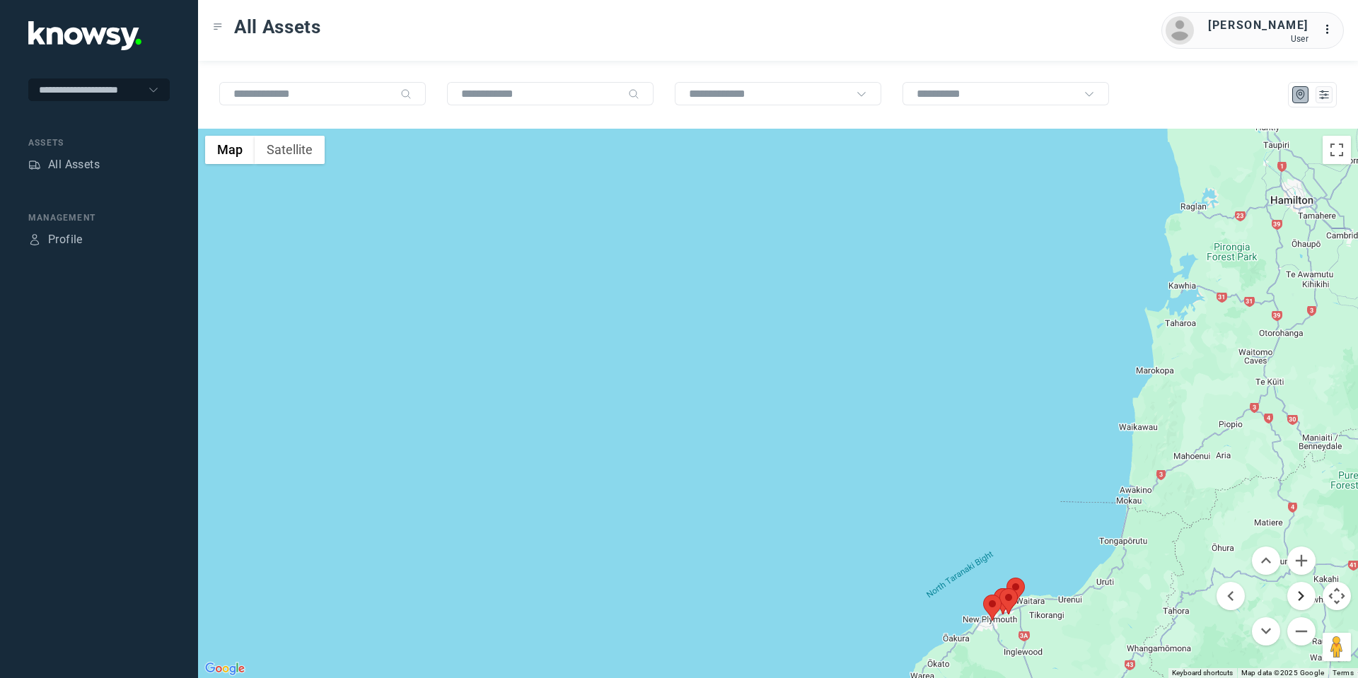
click at [1305, 590] on button "Move right" at bounding box center [1301, 596] width 28 height 28
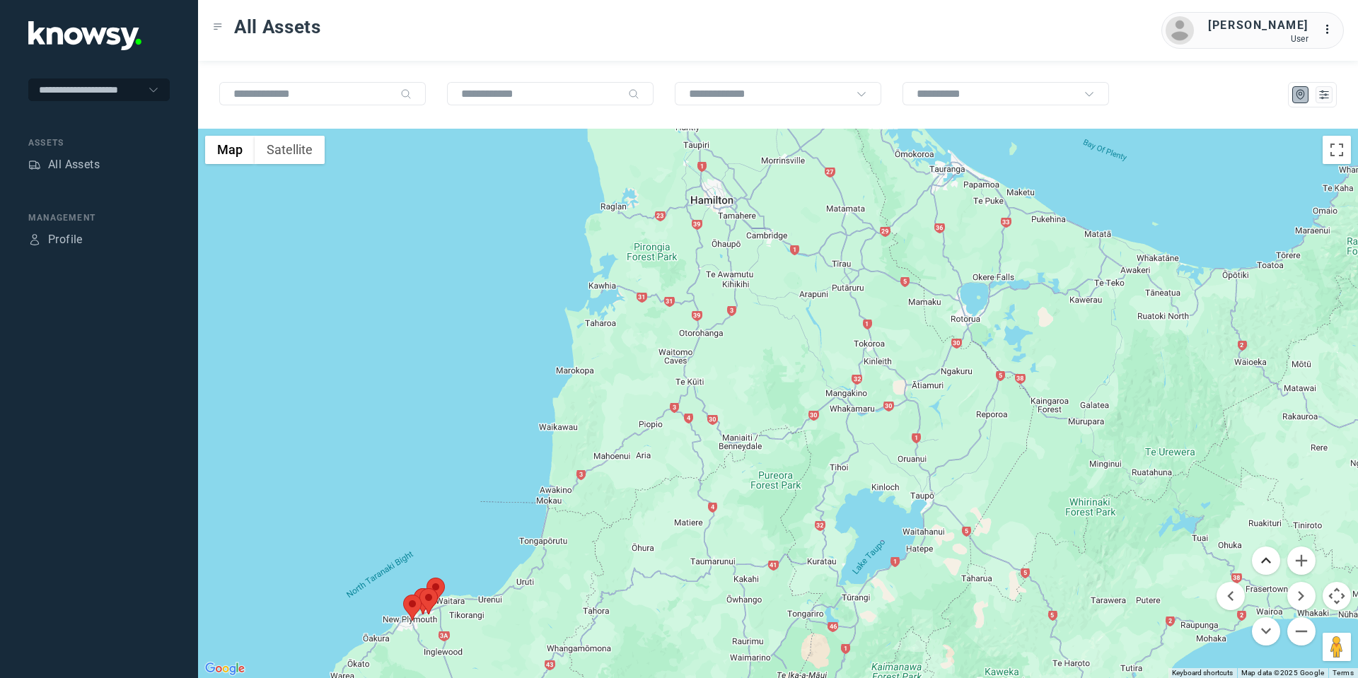
click at [1262, 555] on button "Move up" at bounding box center [1266, 561] width 28 height 28
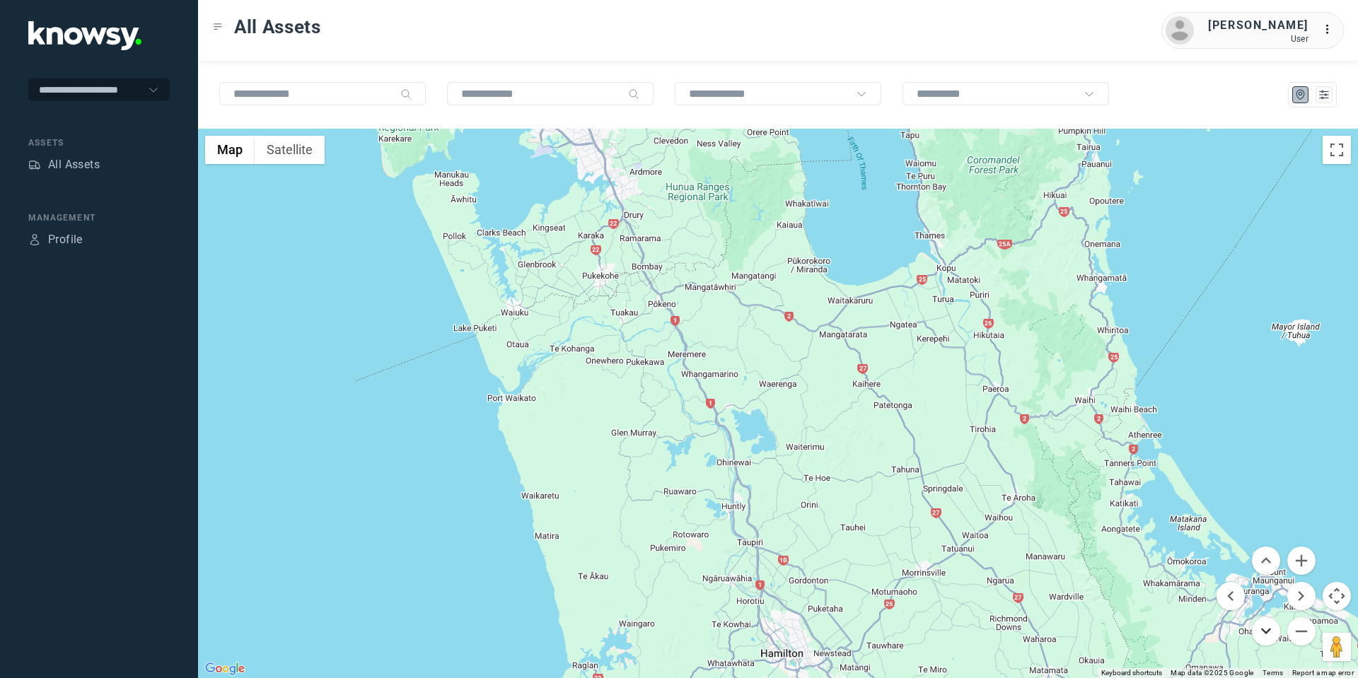
click at [1264, 639] on button "Move down" at bounding box center [1266, 632] width 28 height 28
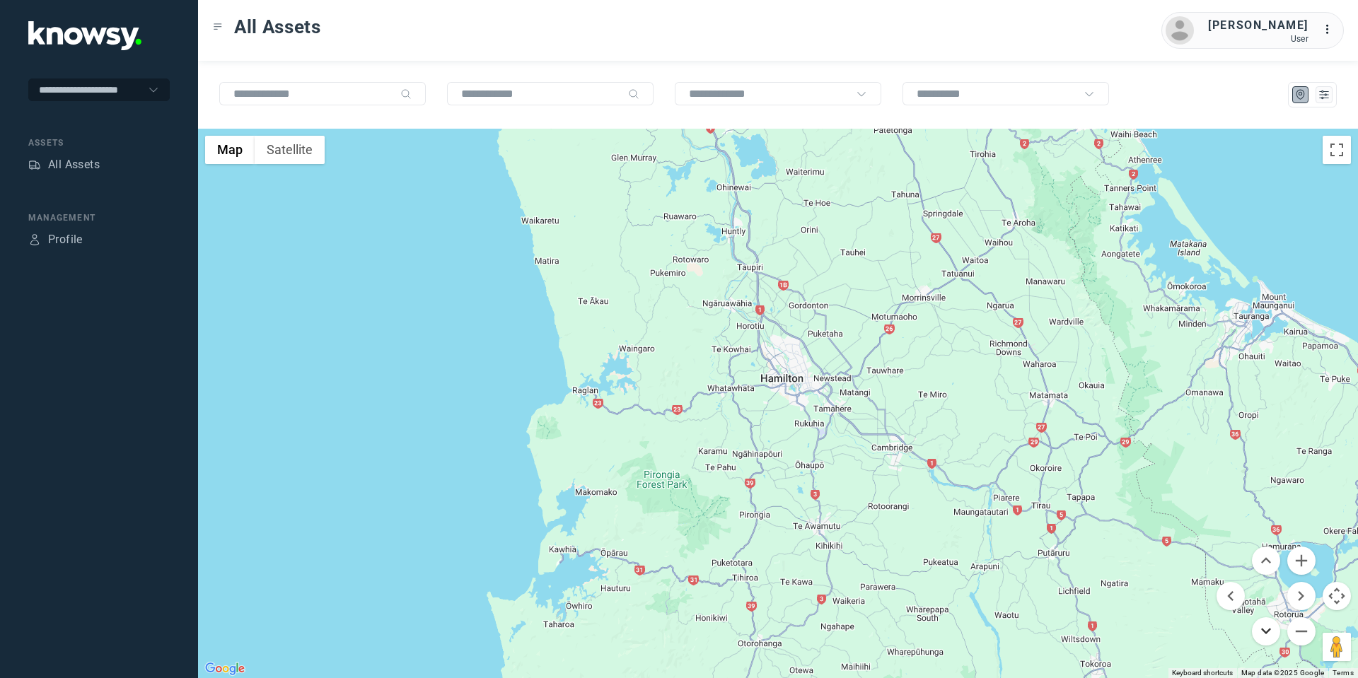
click at [1264, 639] on button "Move down" at bounding box center [1266, 632] width 28 height 28
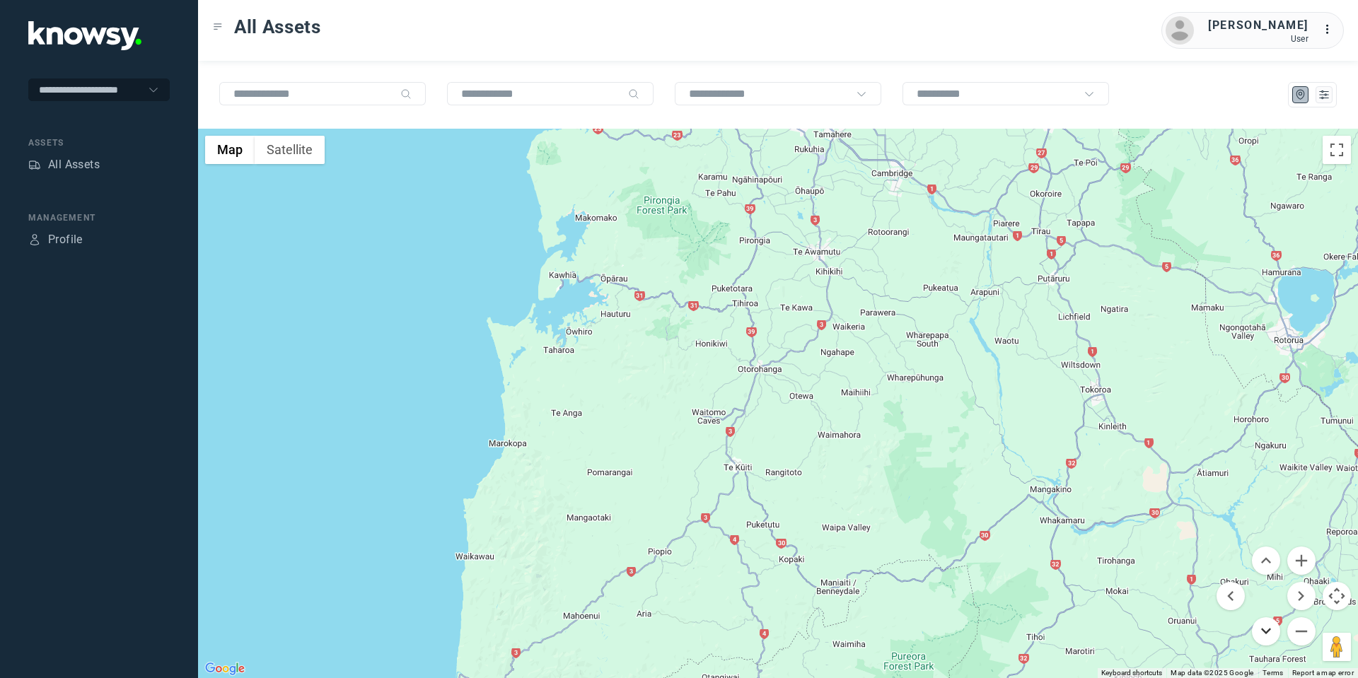
click at [1264, 639] on button "Move down" at bounding box center [1266, 632] width 28 height 28
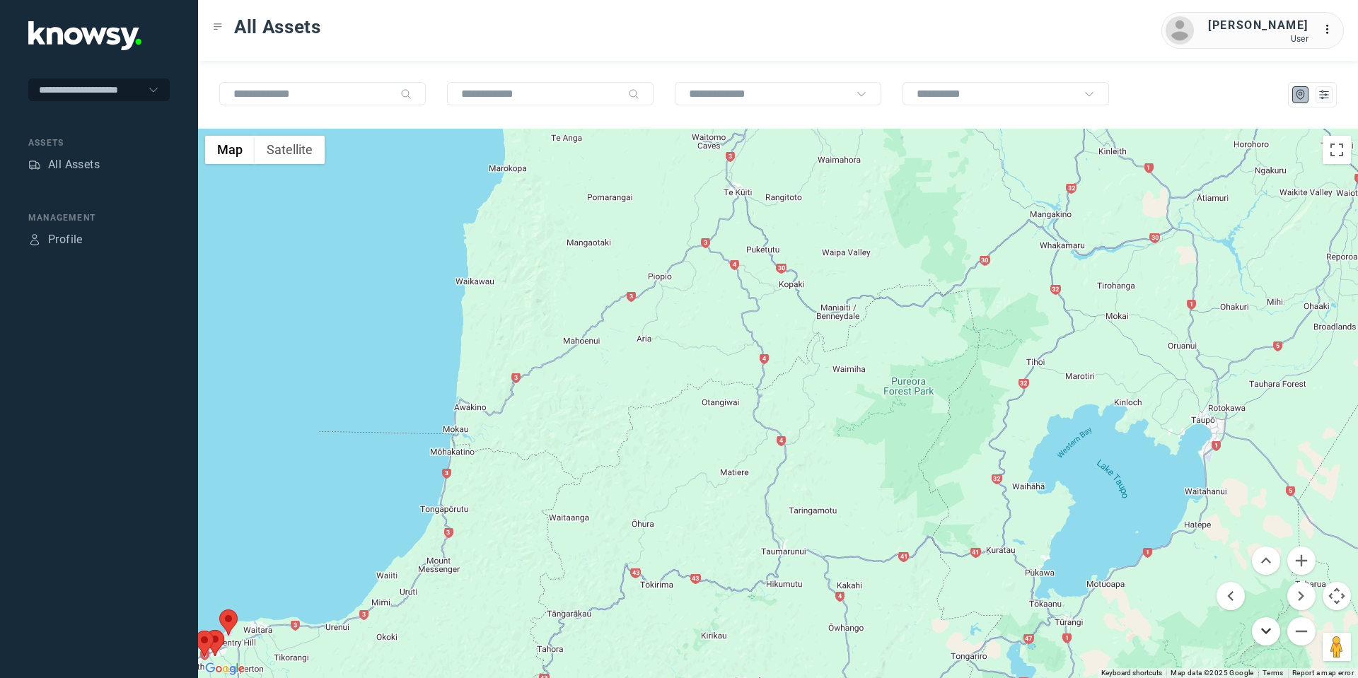
click at [1264, 639] on button "Move down" at bounding box center [1266, 632] width 28 height 28
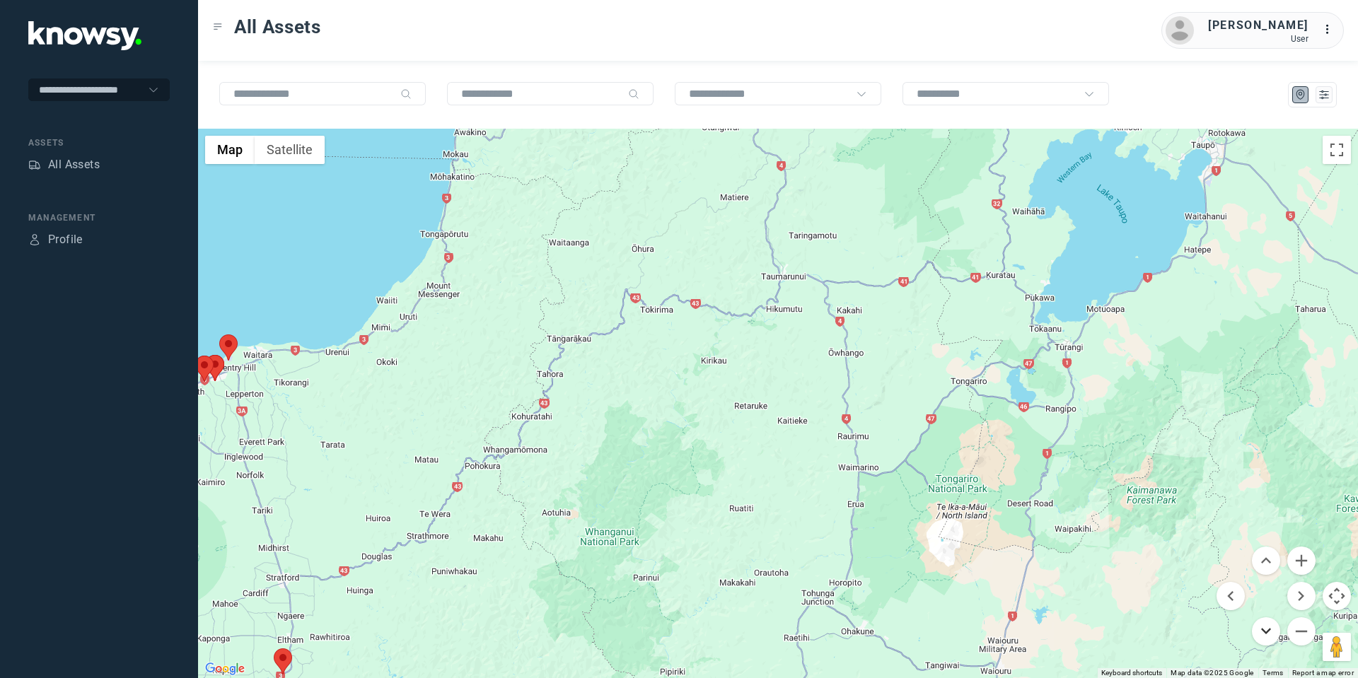
click at [1268, 628] on button "Move down" at bounding box center [1266, 632] width 28 height 28
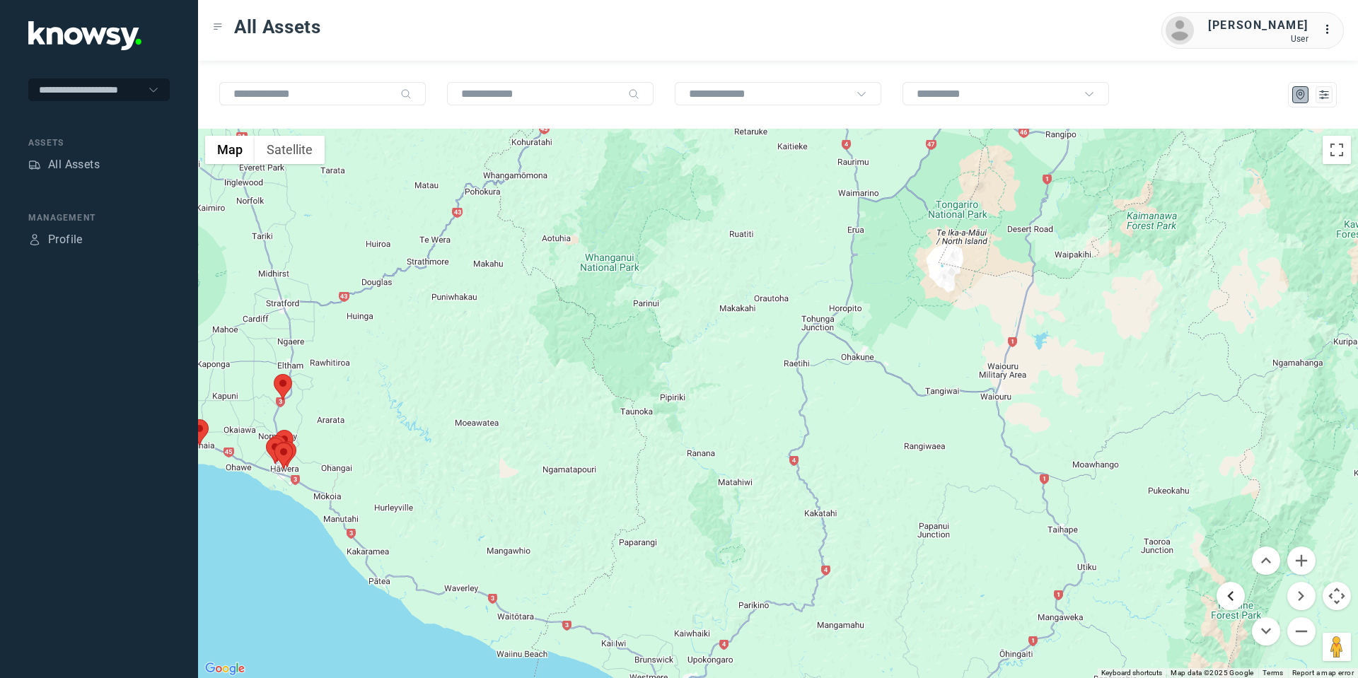
click at [1232, 596] on button "Move left" at bounding box center [1231, 596] width 28 height 28
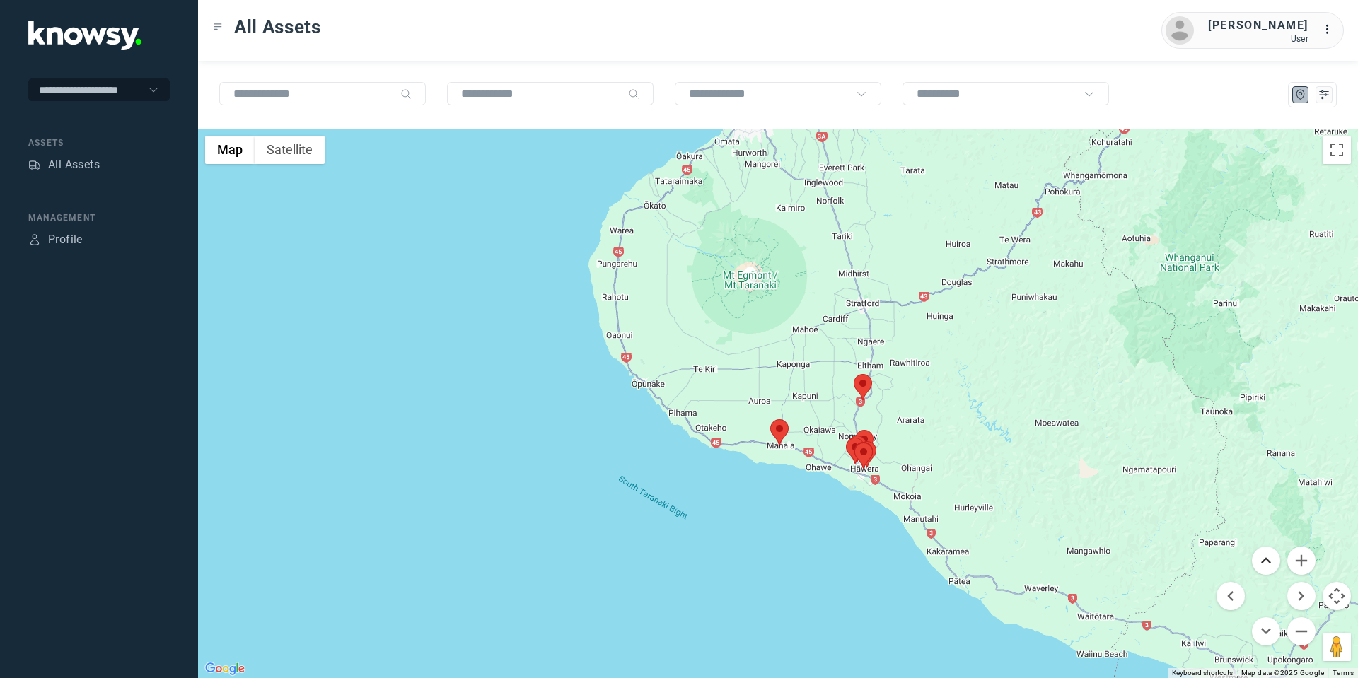
click at [1268, 560] on button "Move up" at bounding box center [1266, 561] width 28 height 28
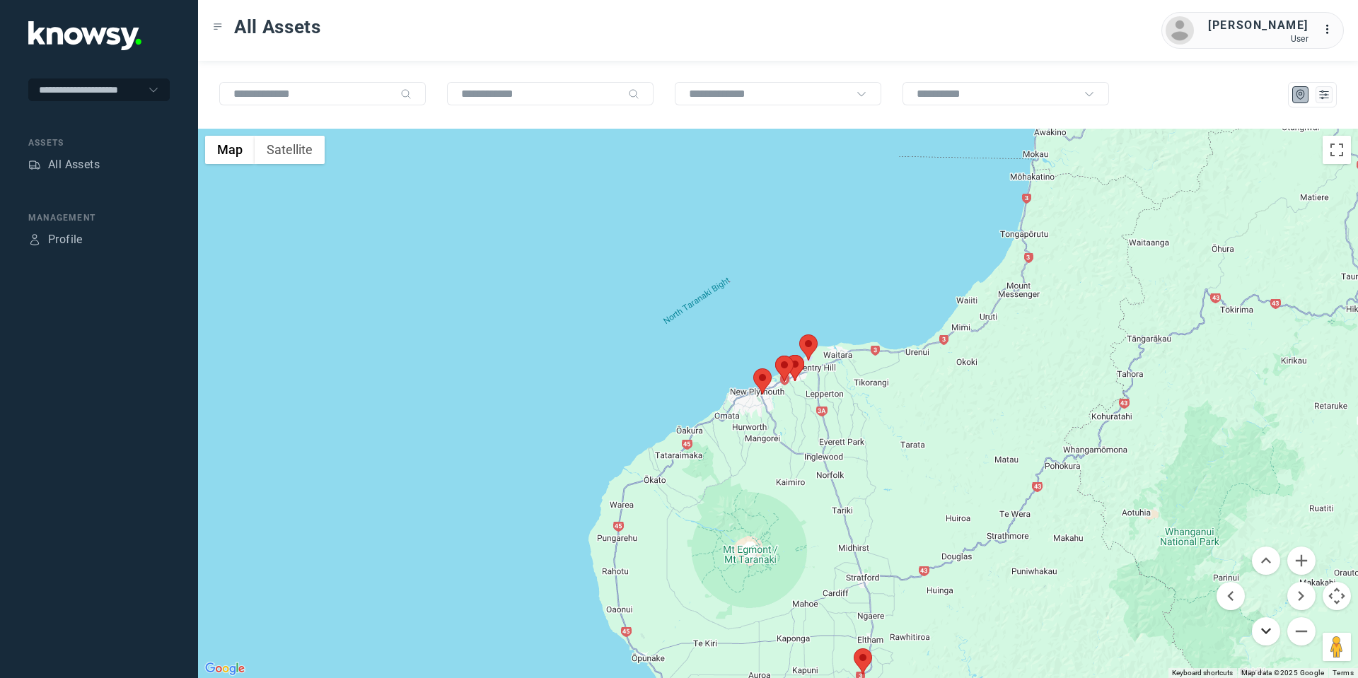
click at [1266, 625] on button "Move down" at bounding box center [1266, 632] width 28 height 28
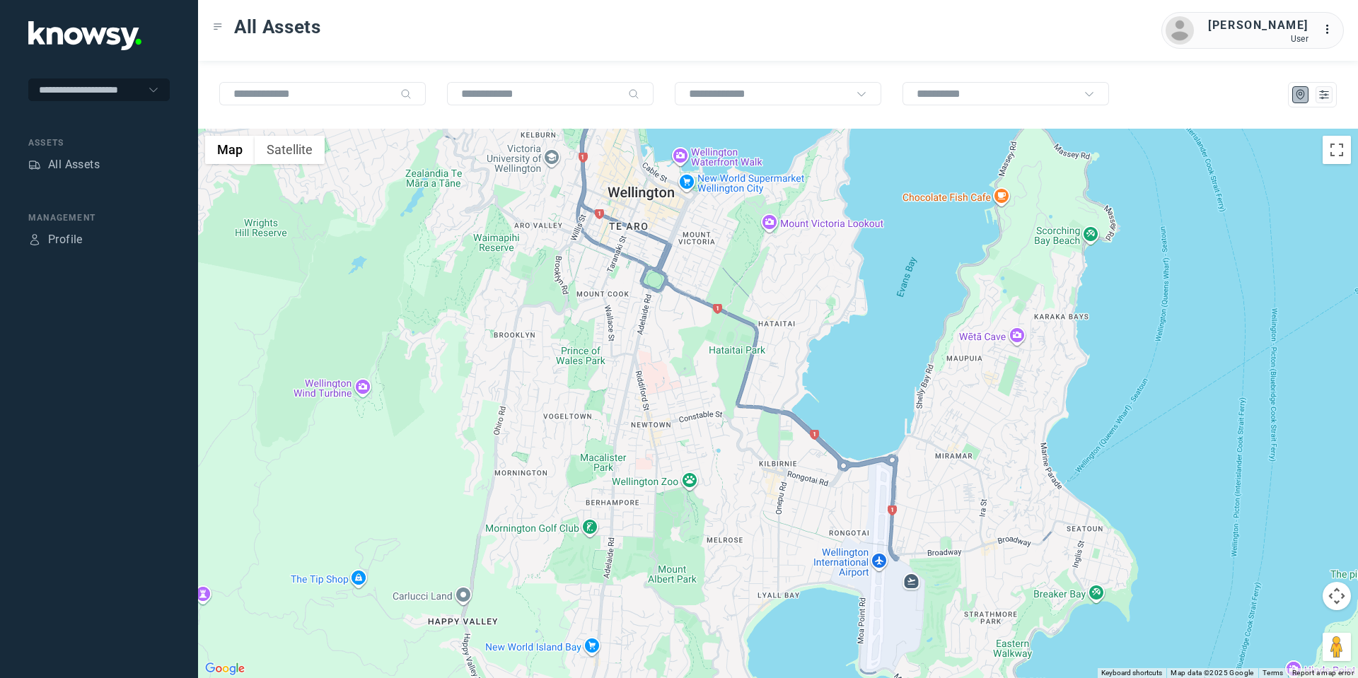
click at [1344, 607] on button "Map camera controls" at bounding box center [1337, 596] width 28 height 28
click at [1268, 635] on button "Move down" at bounding box center [1266, 632] width 28 height 28
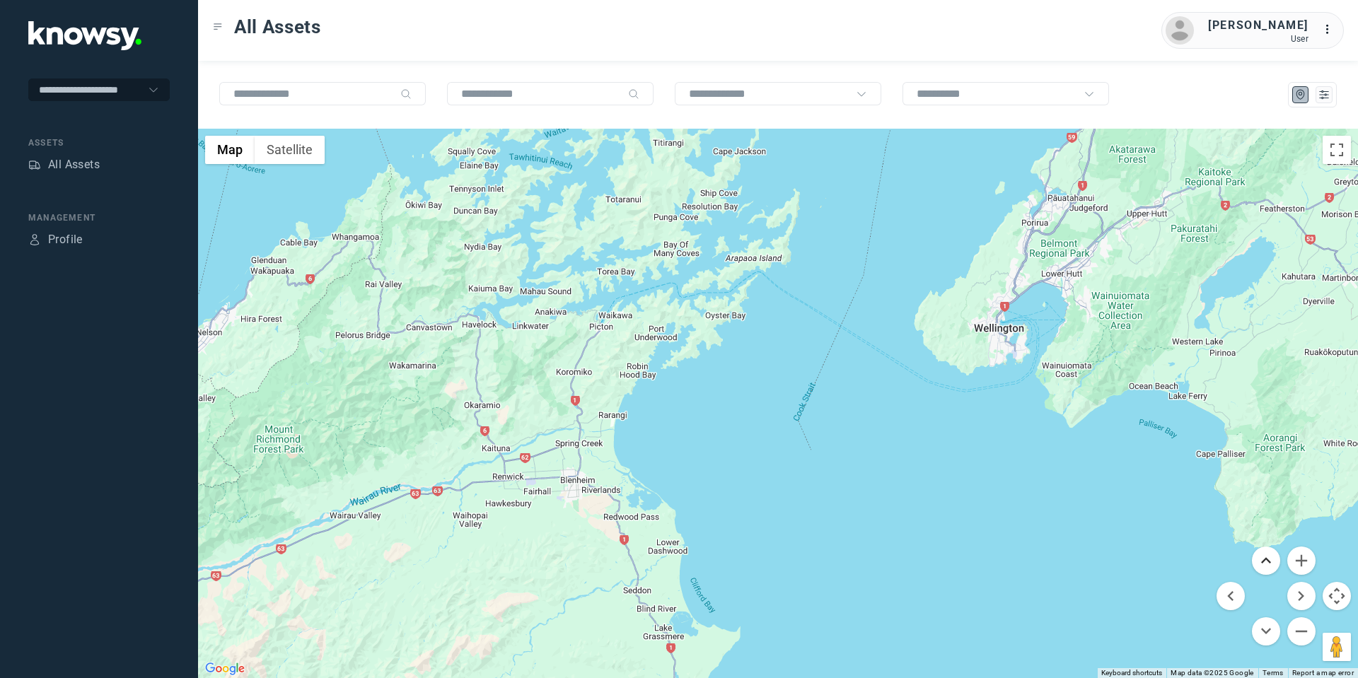
click at [1264, 562] on button "Move up" at bounding box center [1266, 561] width 28 height 28
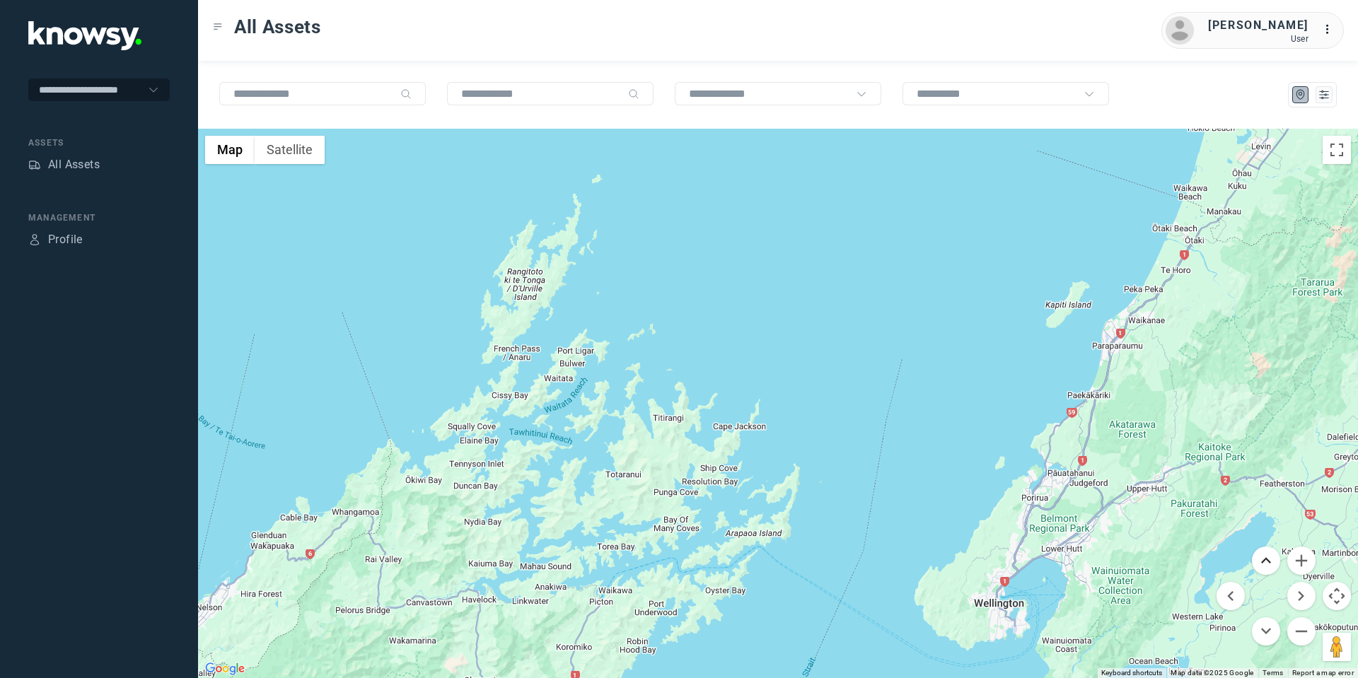
click at [1265, 558] on button "Move up" at bounding box center [1266, 561] width 28 height 28
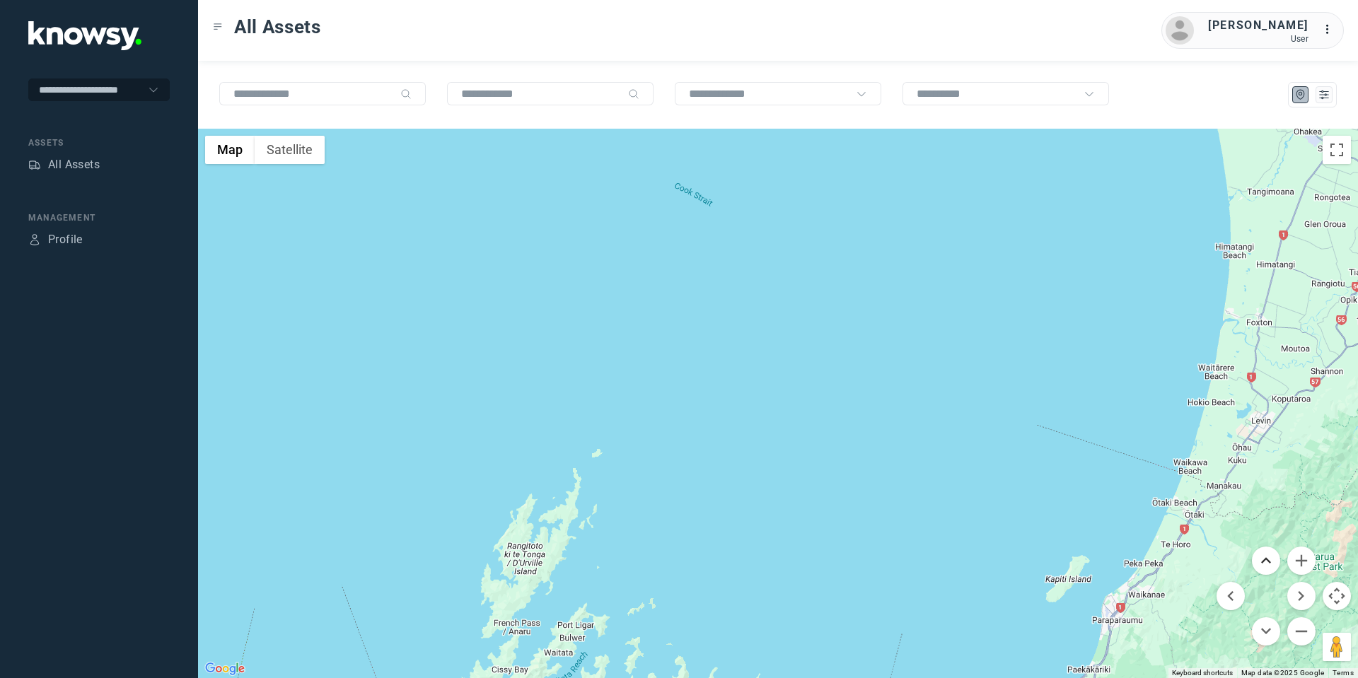
click at [1266, 557] on button "Move up" at bounding box center [1266, 561] width 28 height 28
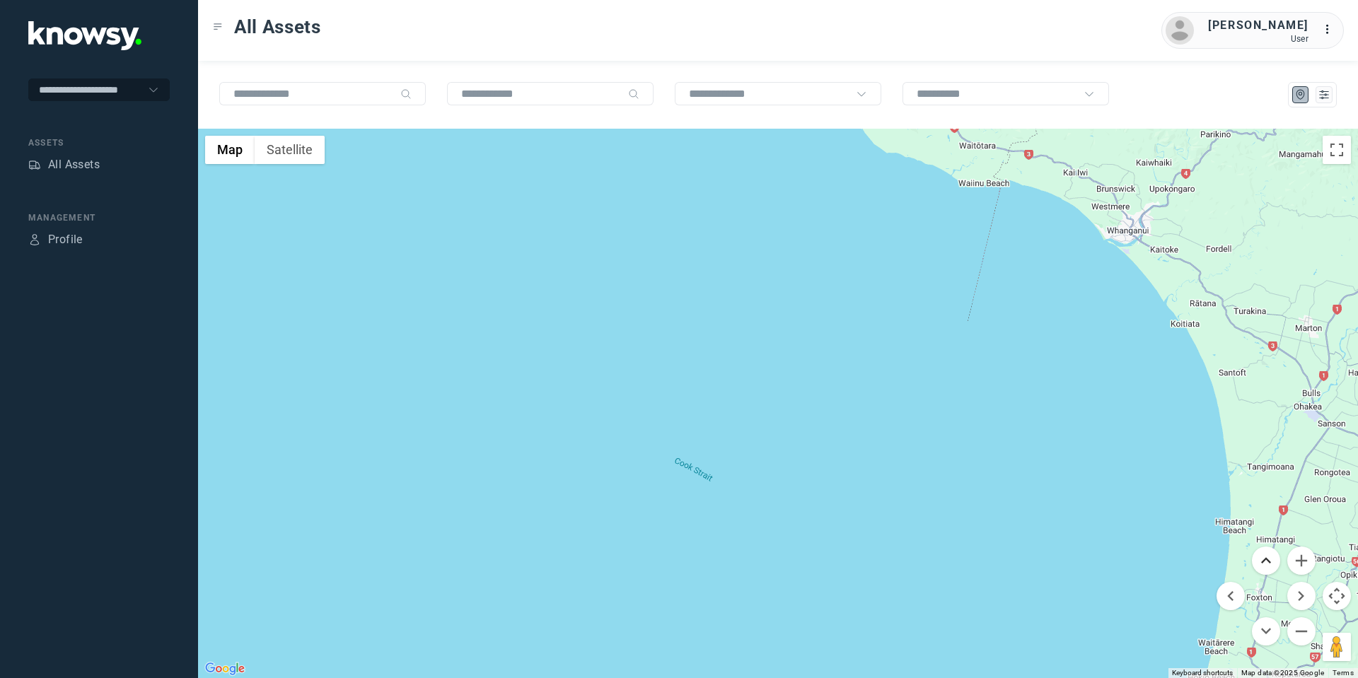
click at [1268, 559] on button "Move up" at bounding box center [1266, 561] width 28 height 28
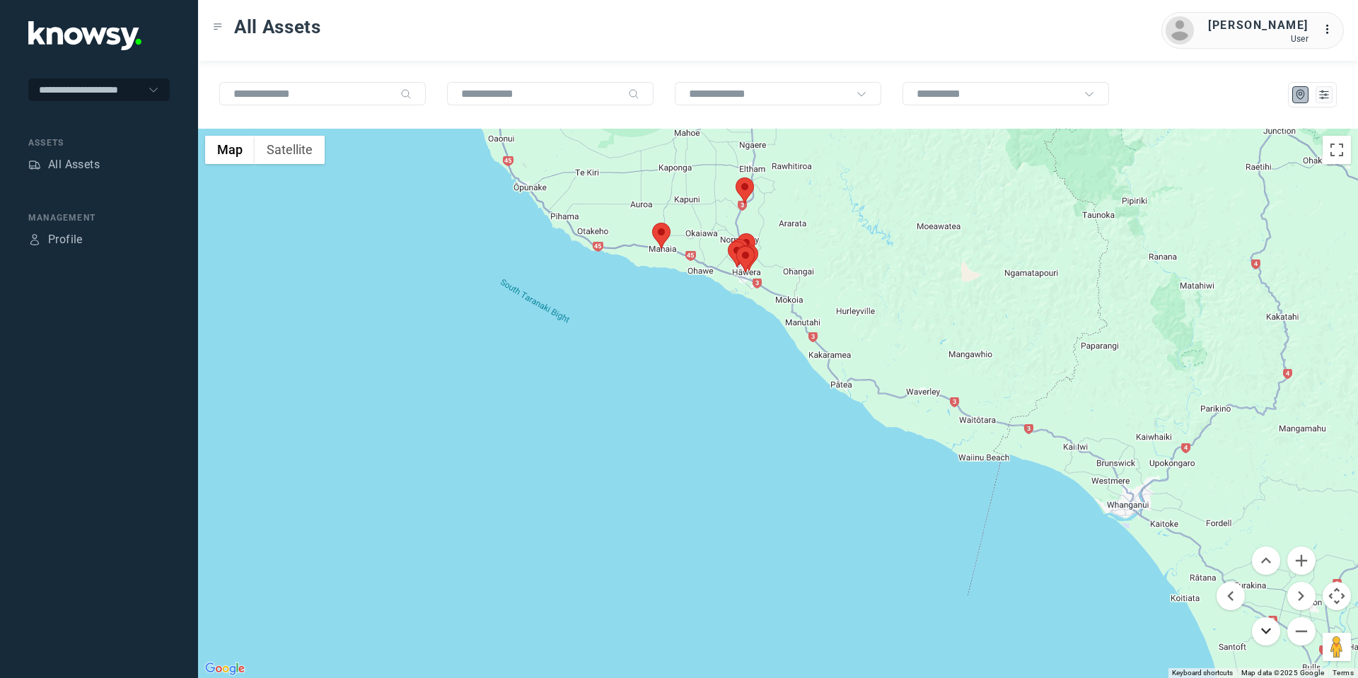
click at [1261, 625] on button "Move down" at bounding box center [1266, 632] width 28 height 28
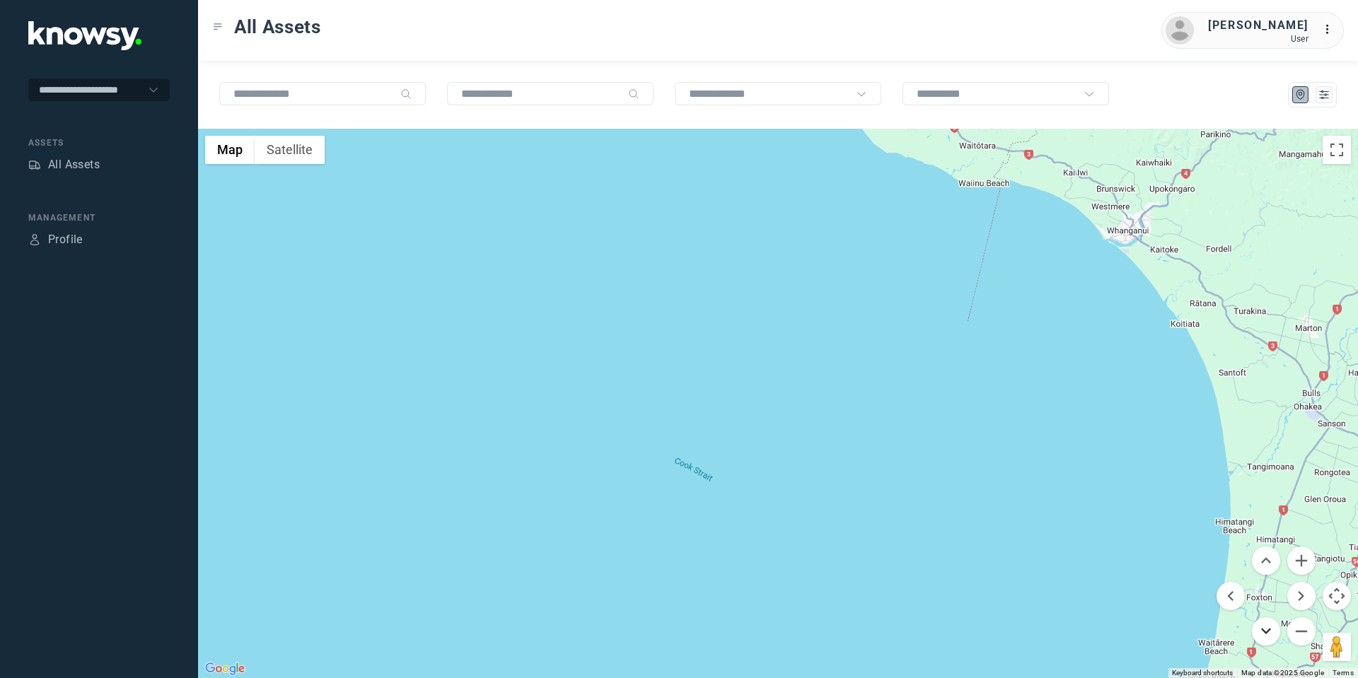
click at [1264, 624] on button "Move down" at bounding box center [1266, 632] width 28 height 28
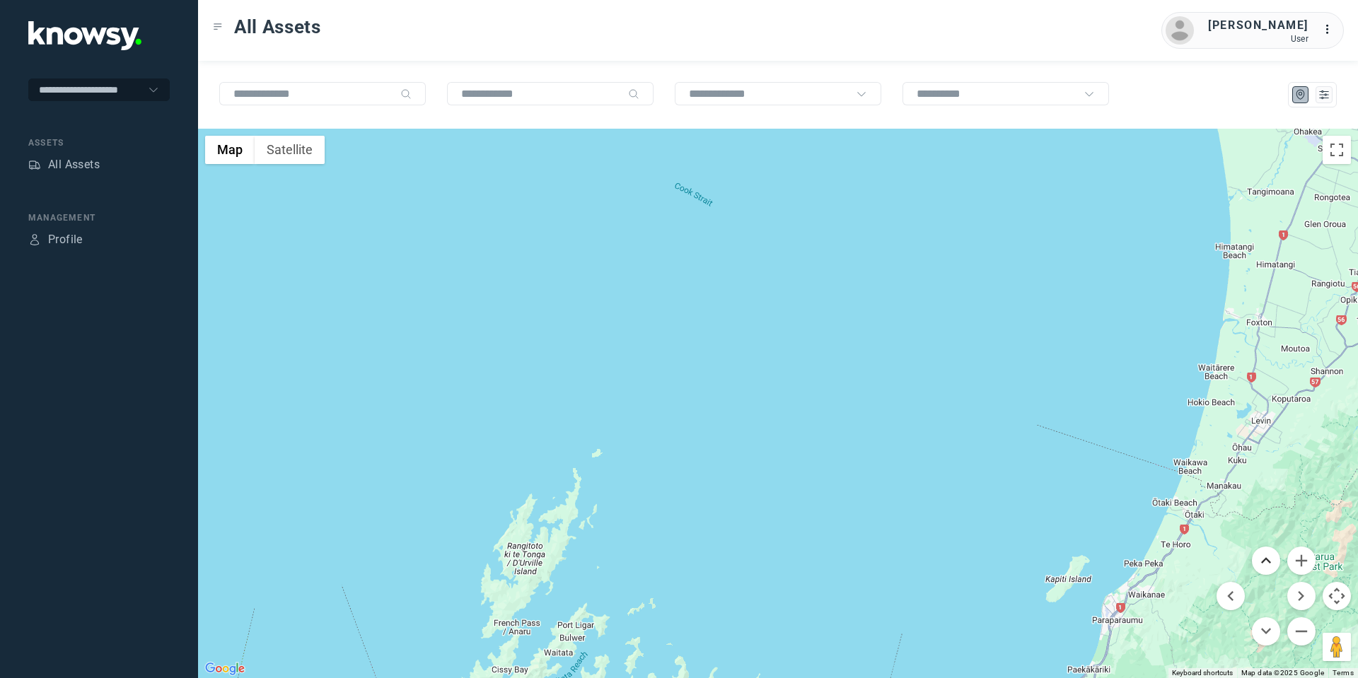
click at [1263, 565] on button "Move up" at bounding box center [1266, 561] width 28 height 28
